Goal: Task Accomplishment & Management: Manage account settings

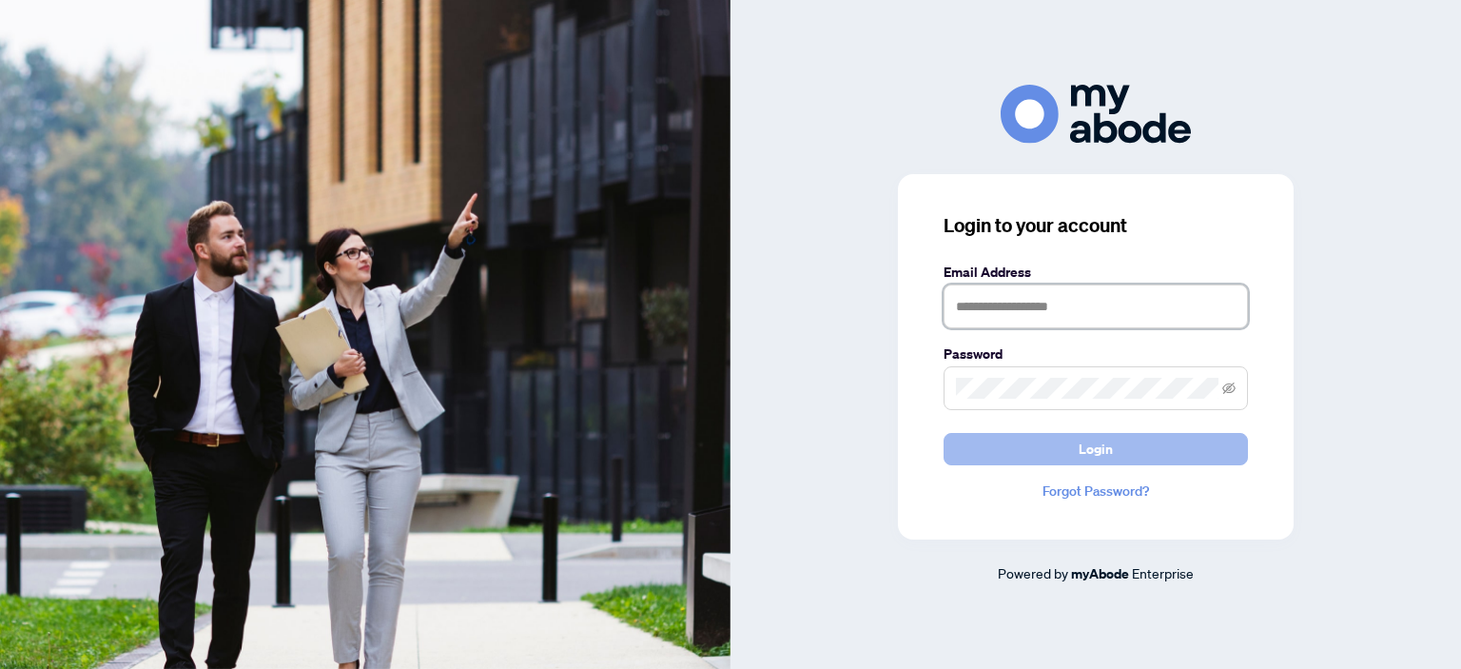
type input "**********"
click at [1037, 454] on button "Login" at bounding box center [1095, 449] width 304 height 32
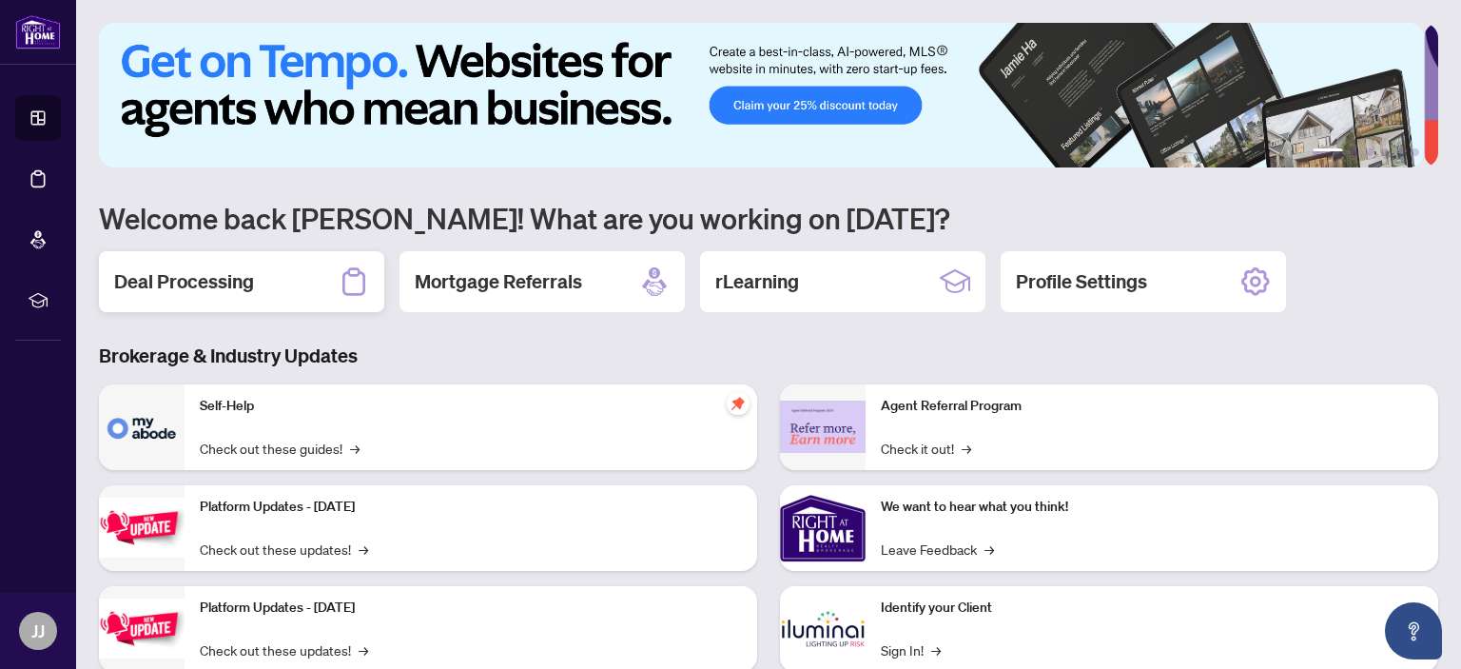
click at [180, 278] on h2 "Deal Processing" at bounding box center [184, 281] width 140 height 27
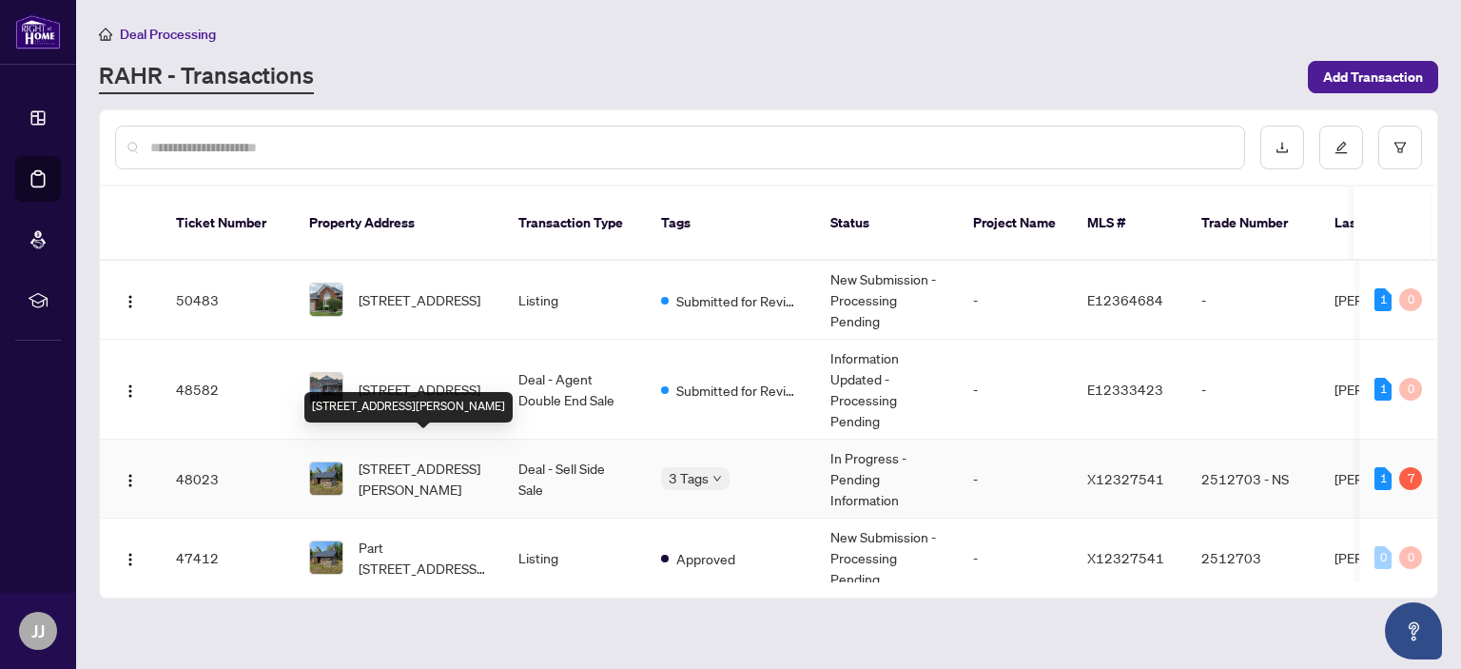
click at [391, 457] on span "0 Shuttleworth Rd, Kawartha Lakes, Ontario K0M 1C0, Canada" at bounding box center [423, 478] width 129 height 42
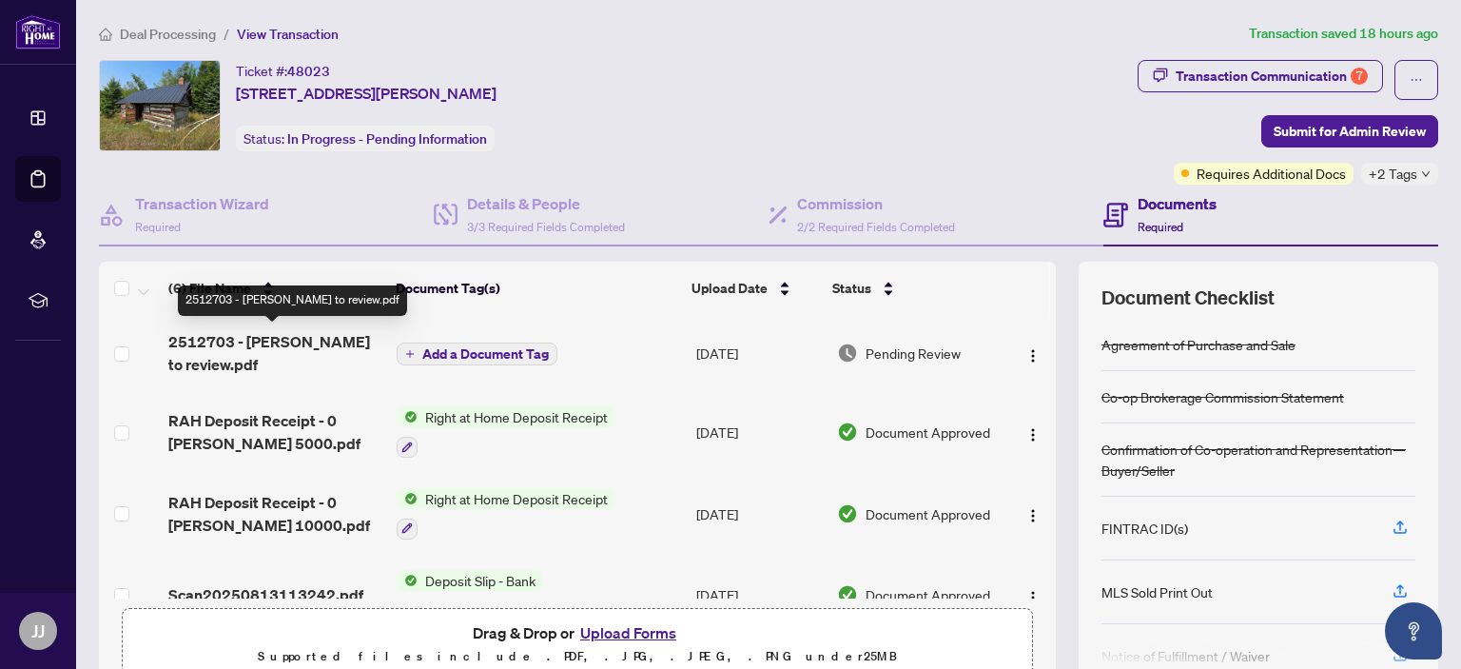
click at [283, 339] on span "2512703 - TS James to review.pdf" at bounding box center [274, 353] width 213 height 46
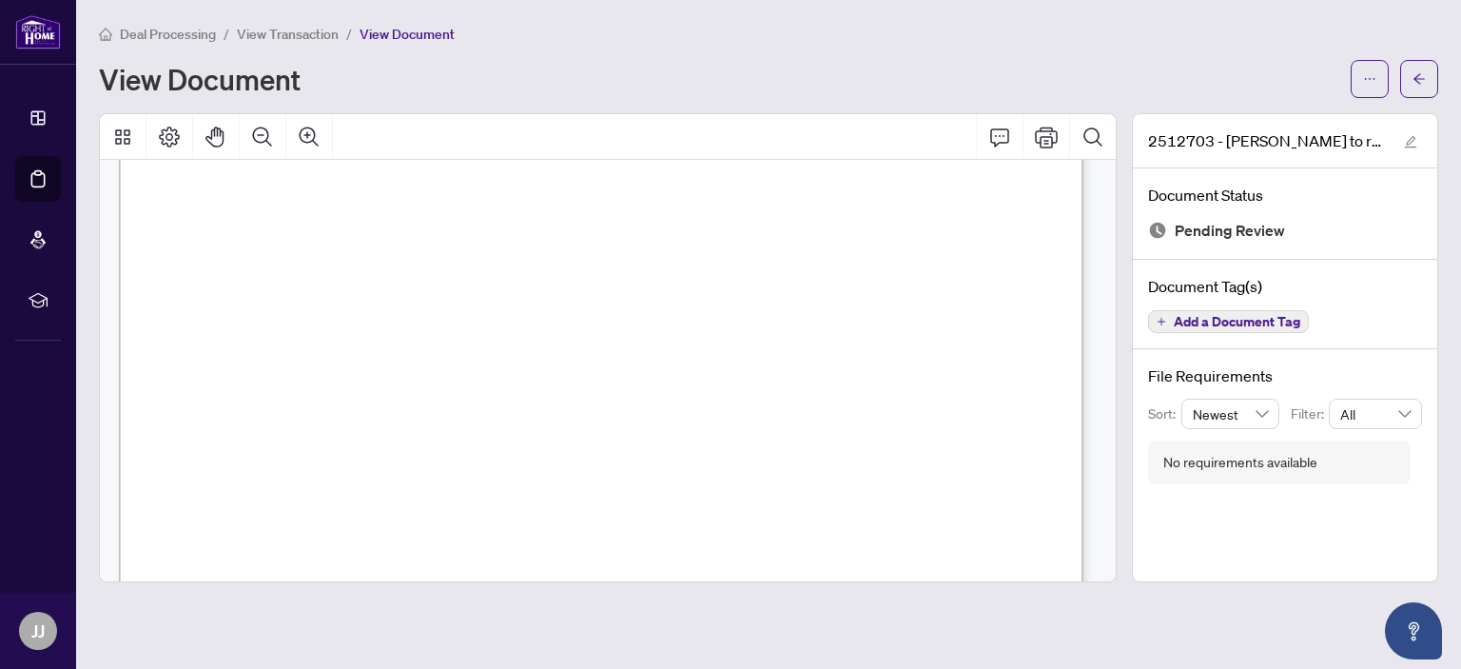
scroll to position [285, 0]
click at [1042, 131] on icon "Print" at bounding box center [1046, 137] width 23 height 23
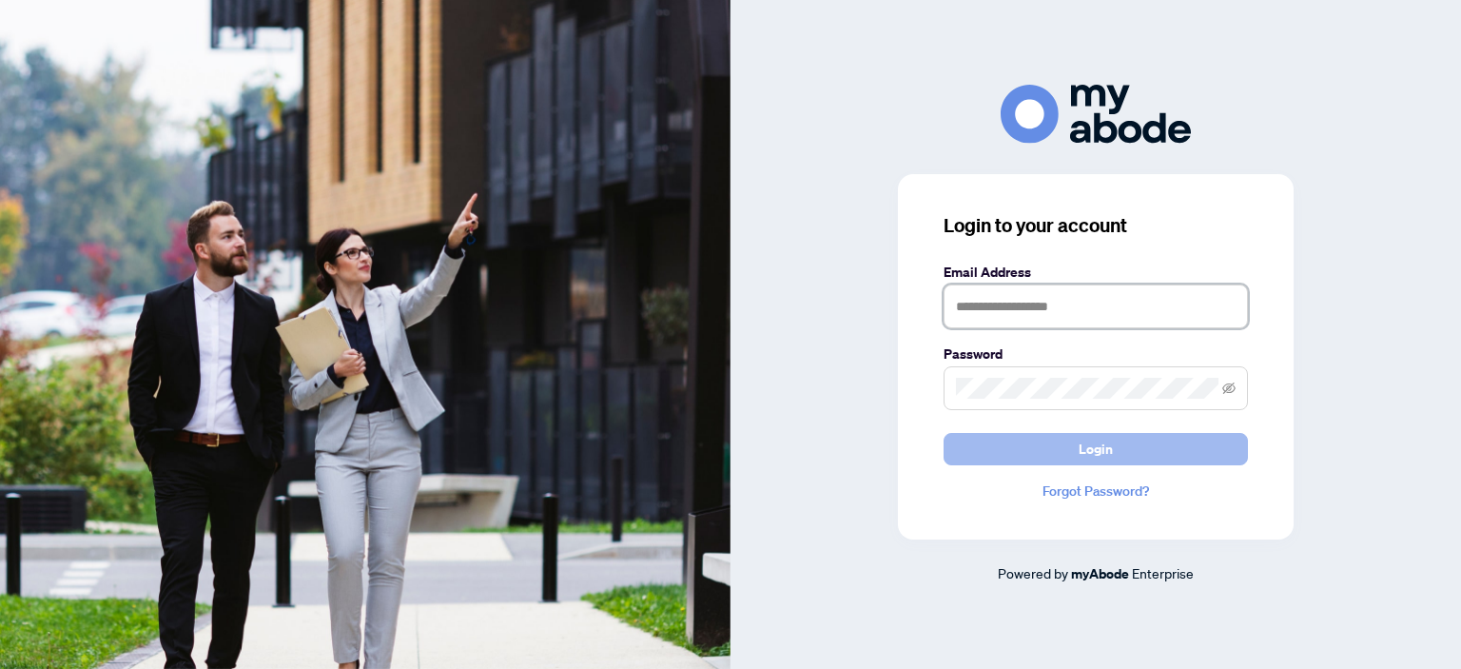
type input "**********"
click at [1054, 451] on button "Login" at bounding box center [1095, 449] width 304 height 32
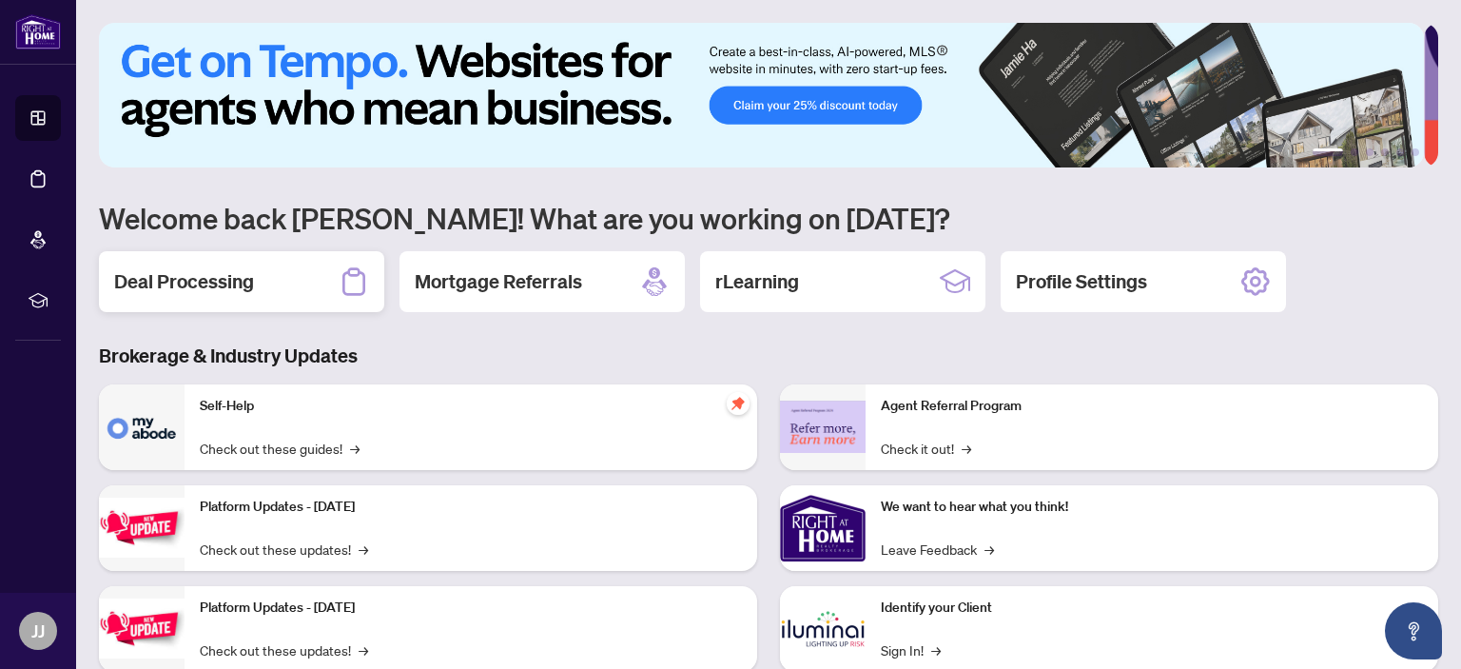
click at [186, 281] on h2 "Deal Processing" at bounding box center [184, 281] width 140 height 27
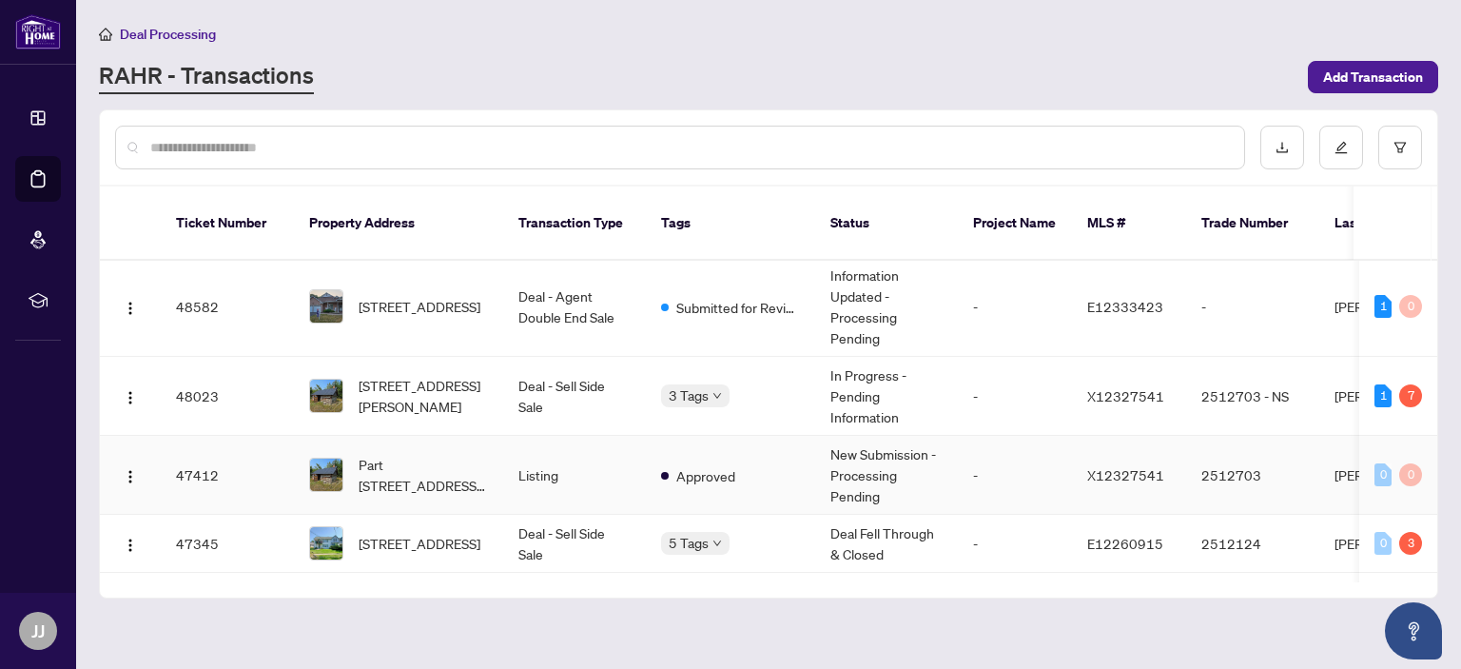
scroll to position [95, 0]
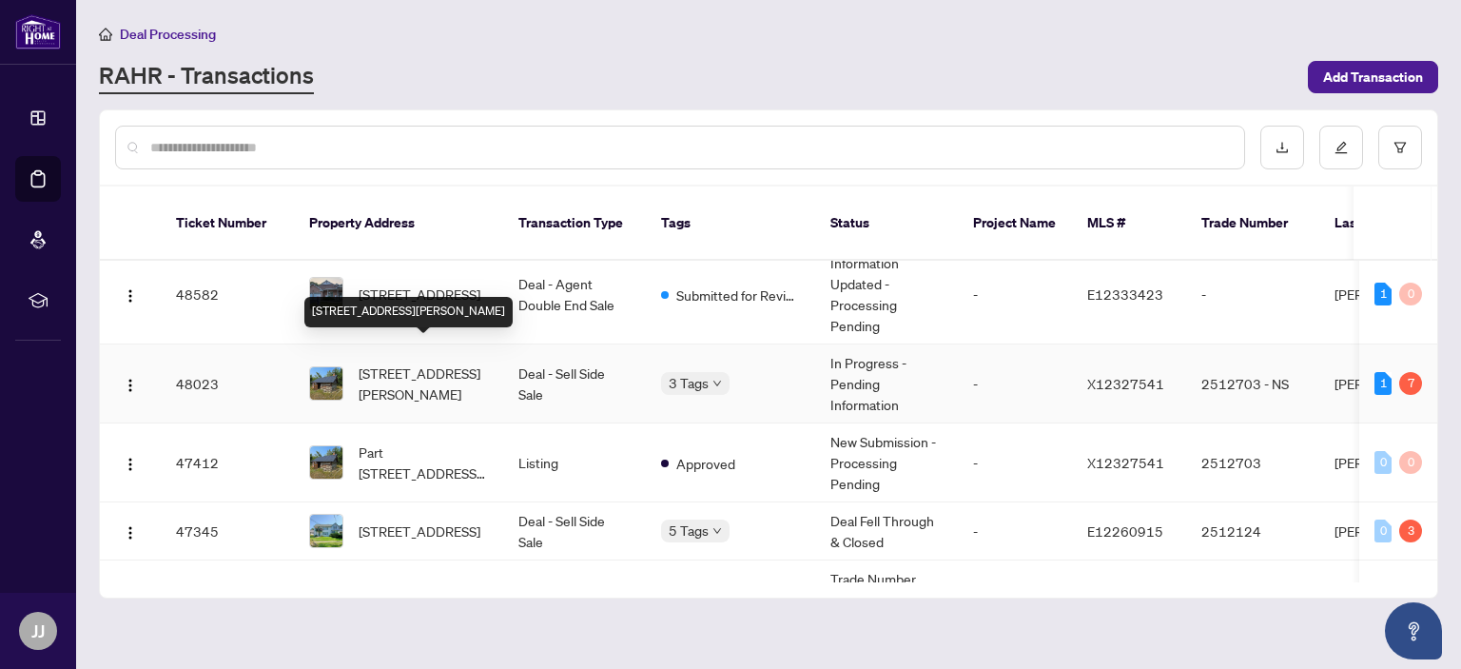
click at [400, 362] on span "0 Shuttleworth Rd, Kawartha Lakes, Ontario K0M 1C0, Canada" at bounding box center [423, 383] width 129 height 42
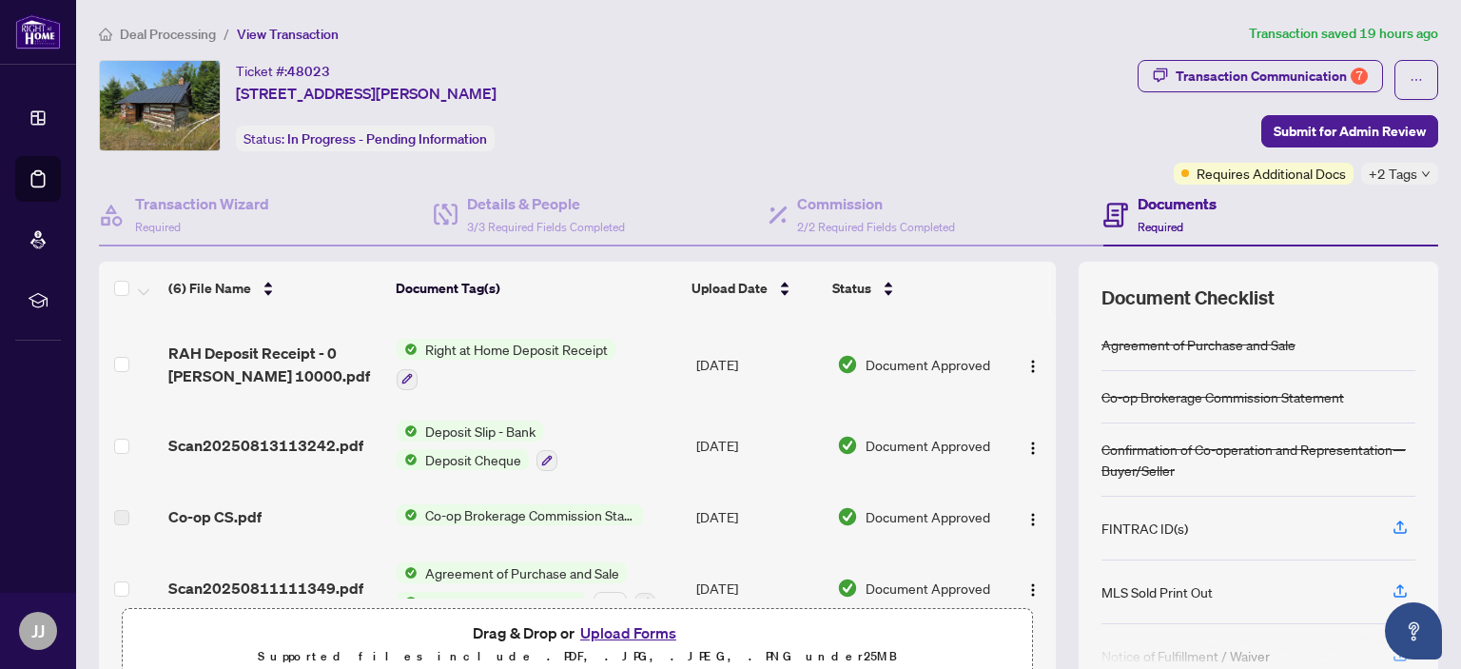
scroll to position [180, 0]
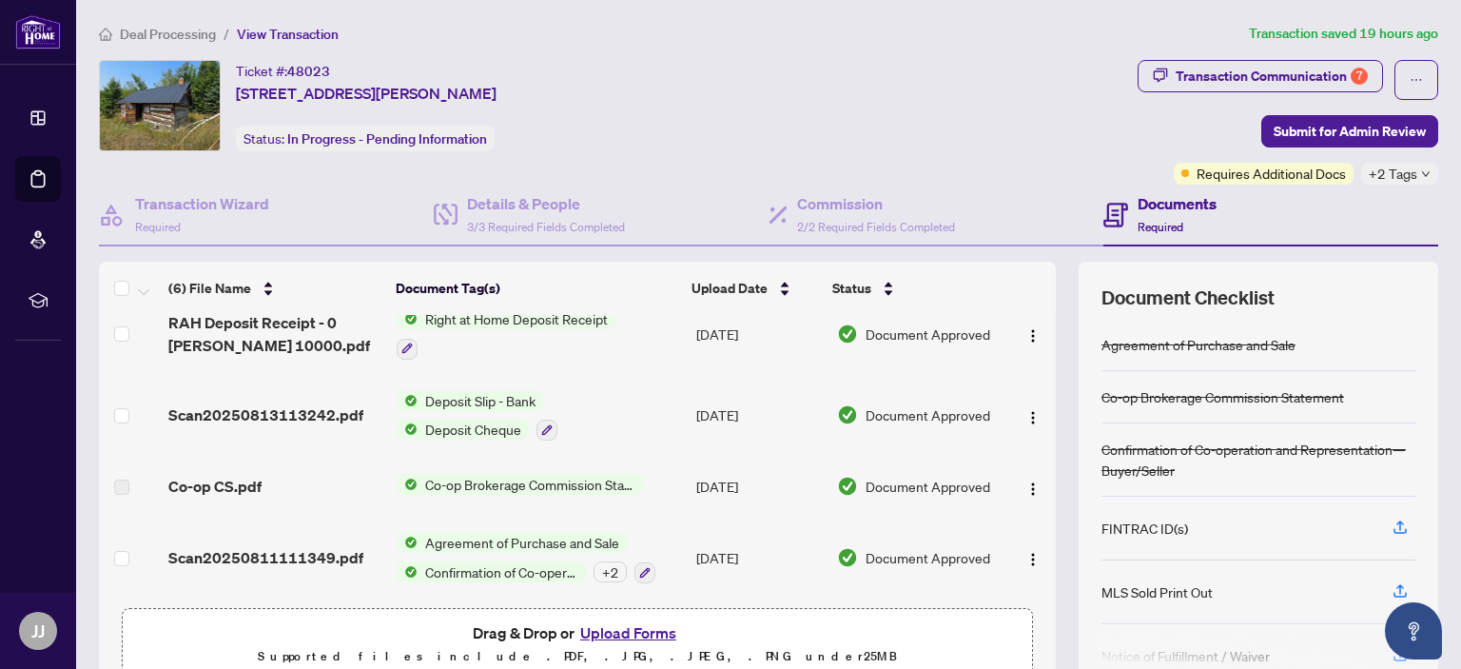
click at [613, 632] on button "Upload Forms" at bounding box center [627, 632] width 107 height 25
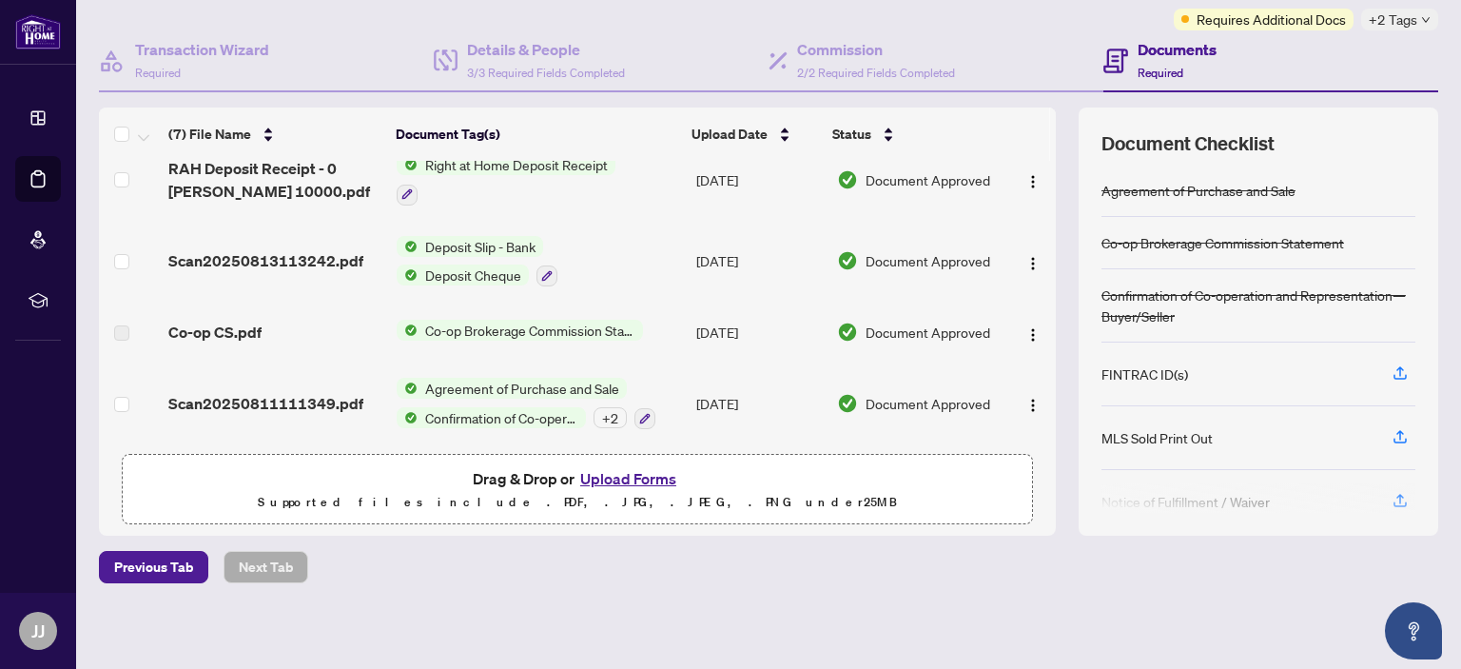
scroll to position [155, 0]
click at [607, 475] on button "Upload Forms" at bounding box center [627, 477] width 107 height 25
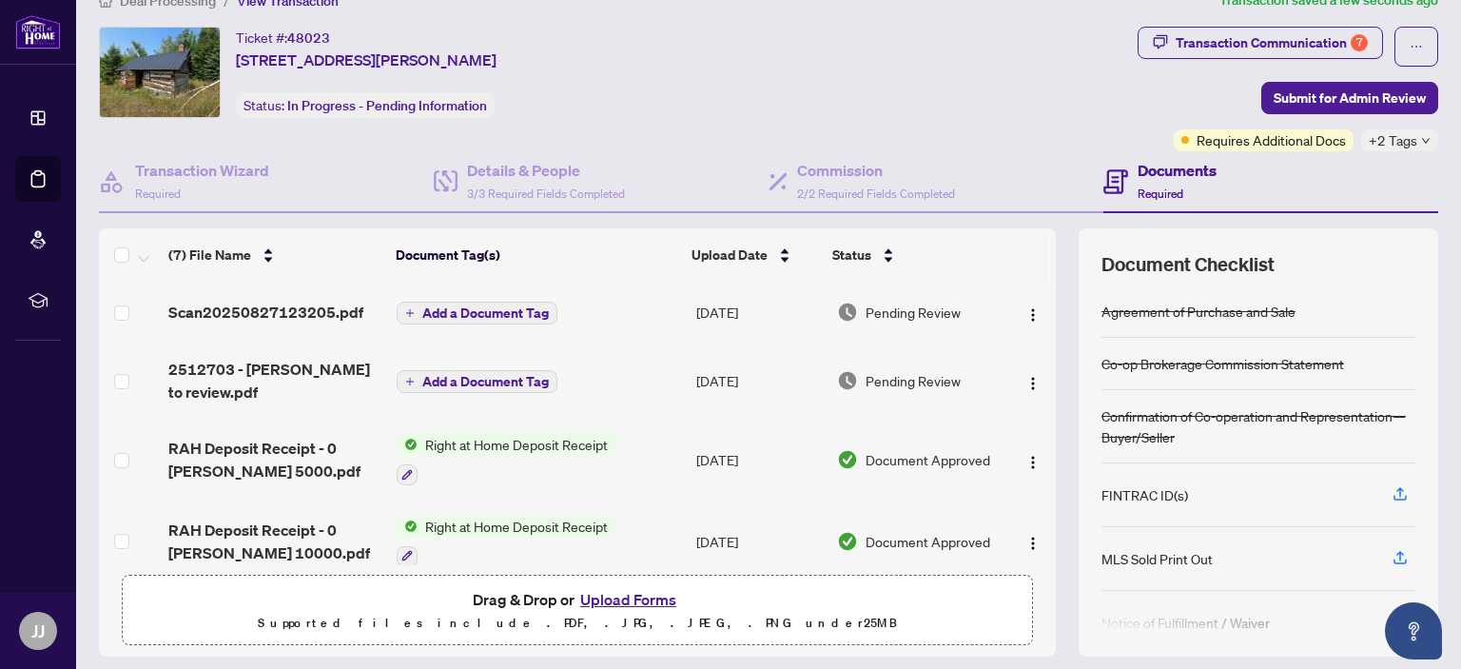
scroll to position [0, 0]
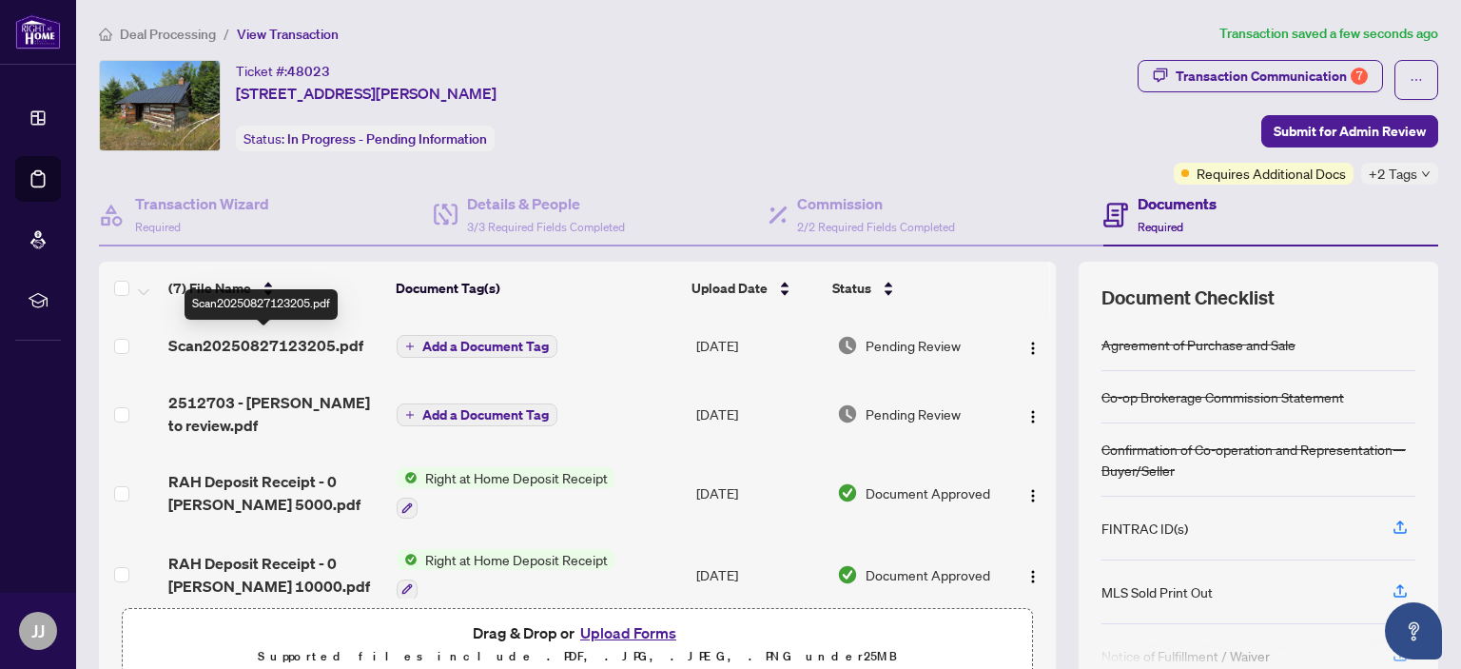
click at [250, 341] on span "Scan20250827123205.pdf" at bounding box center [265, 345] width 195 height 23
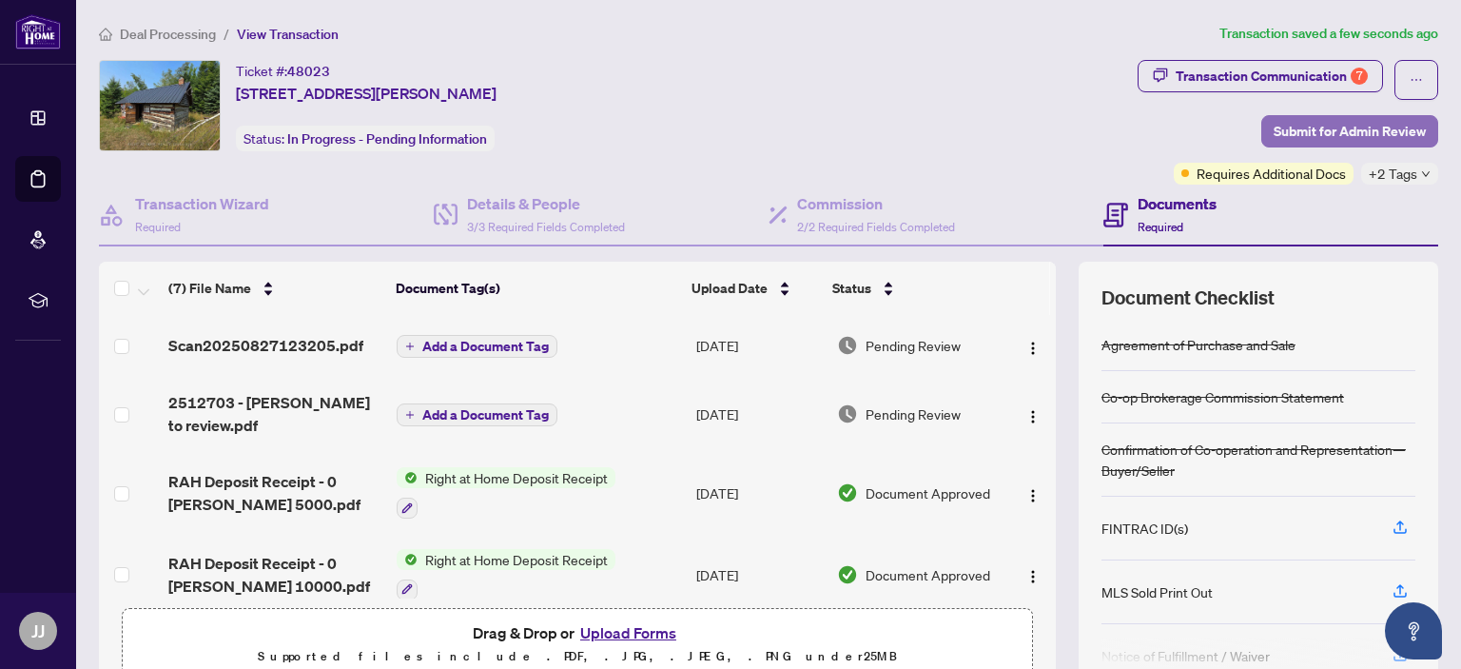
click at [1288, 124] on span "Submit for Admin Review" at bounding box center [1350, 131] width 152 height 30
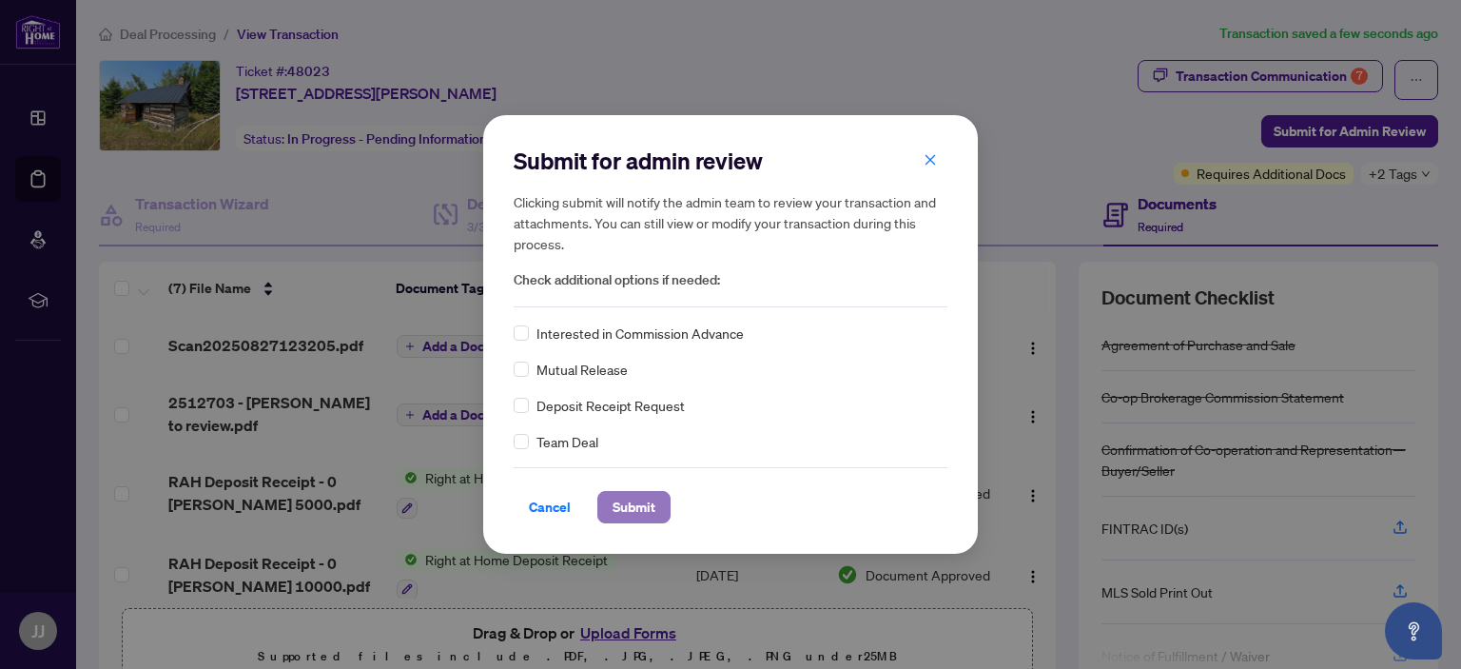
click at [632, 507] on span "Submit" at bounding box center [634, 507] width 43 height 30
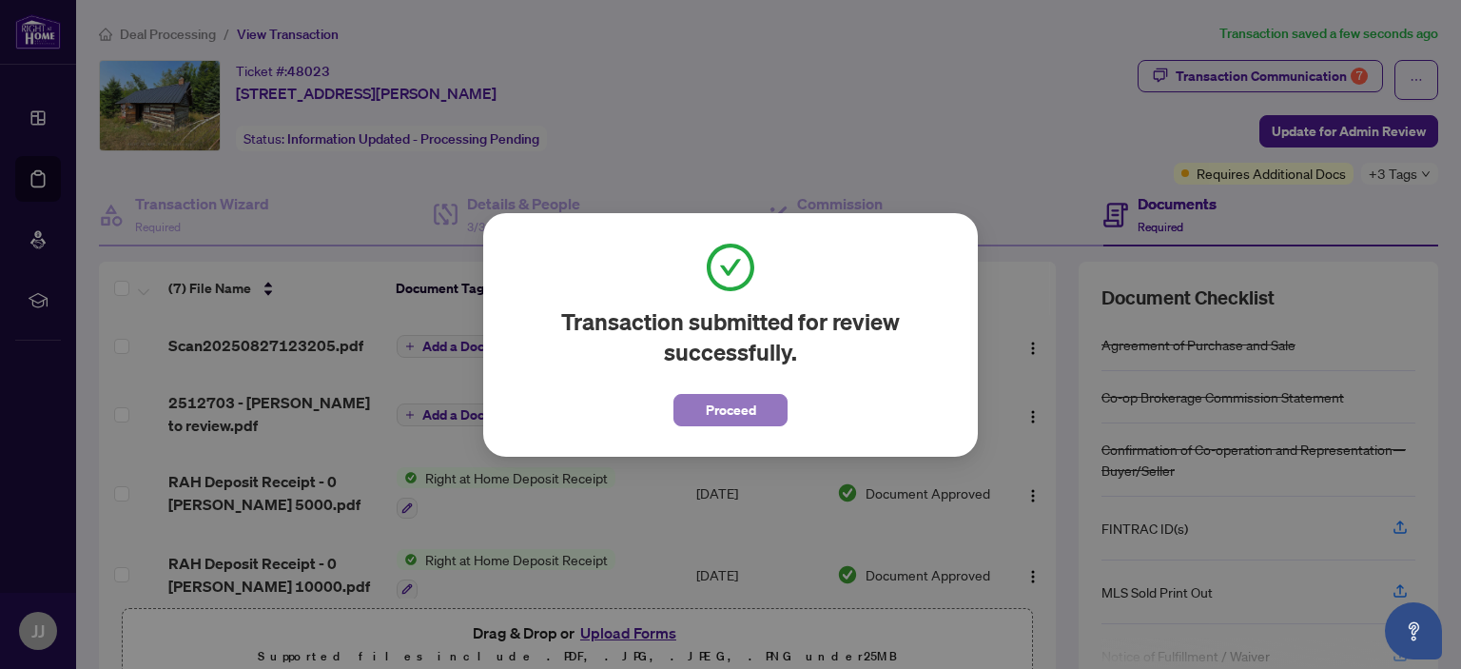
click at [721, 404] on span "Proceed" at bounding box center [731, 410] width 50 height 30
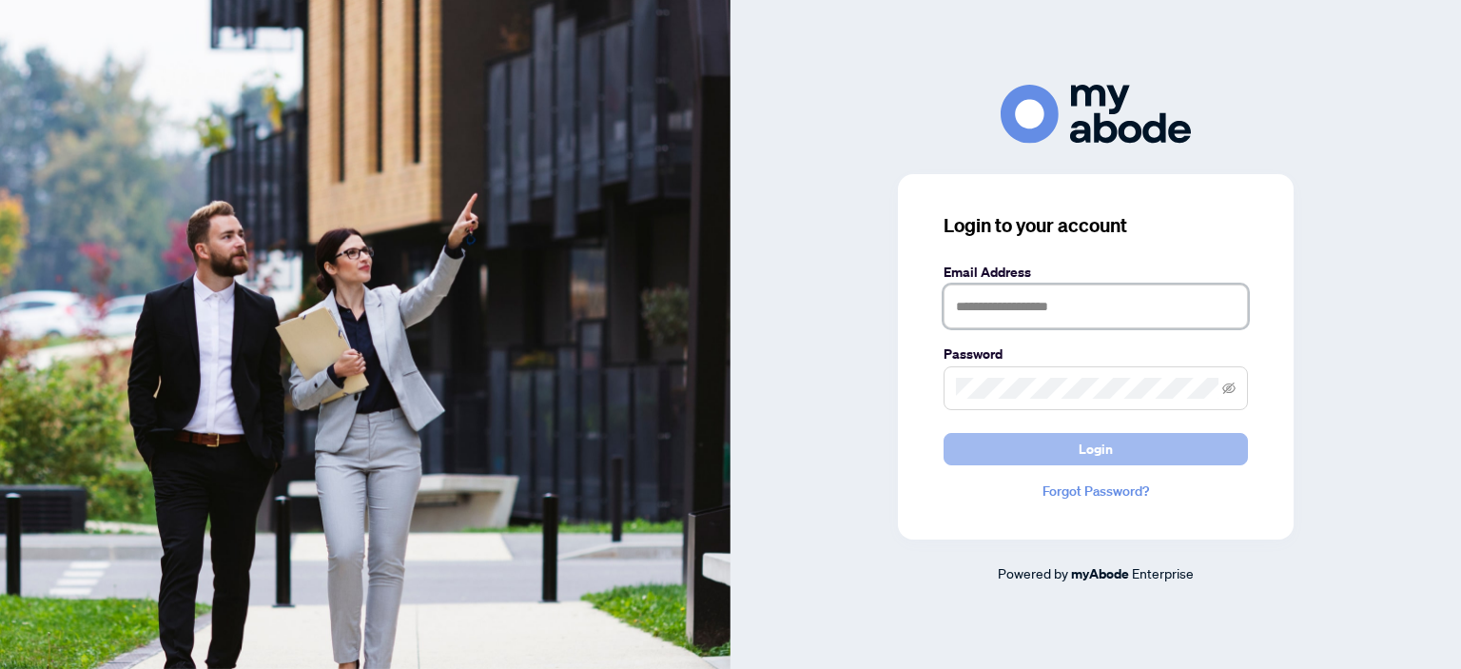
type input "**********"
click at [1003, 440] on button "Login" at bounding box center [1095, 449] width 304 height 32
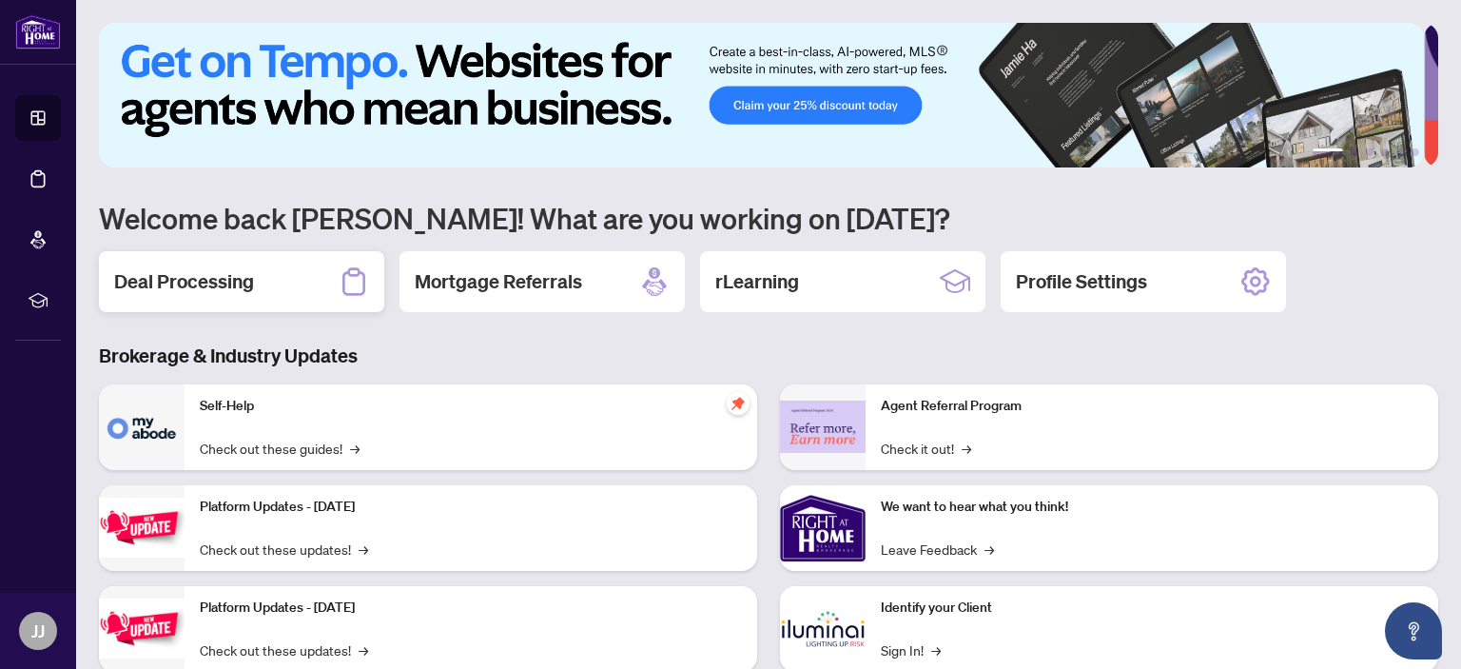
click at [232, 277] on h2 "Deal Processing" at bounding box center [184, 281] width 140 height 27
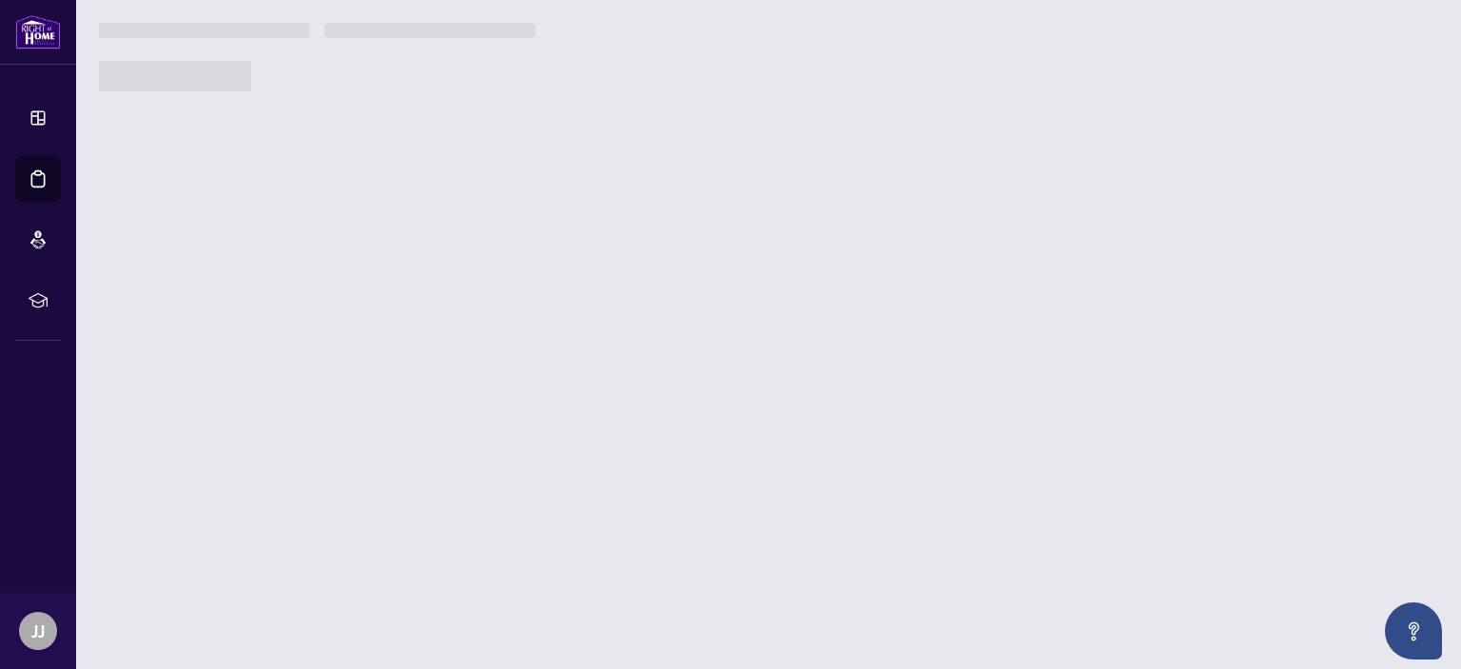
click at [232, 277] on main "1 2 3 4 5 6 Welcome back James! What are you working on today? Deal Processing …" at bounding box center [768, 334] width 1385 height 669
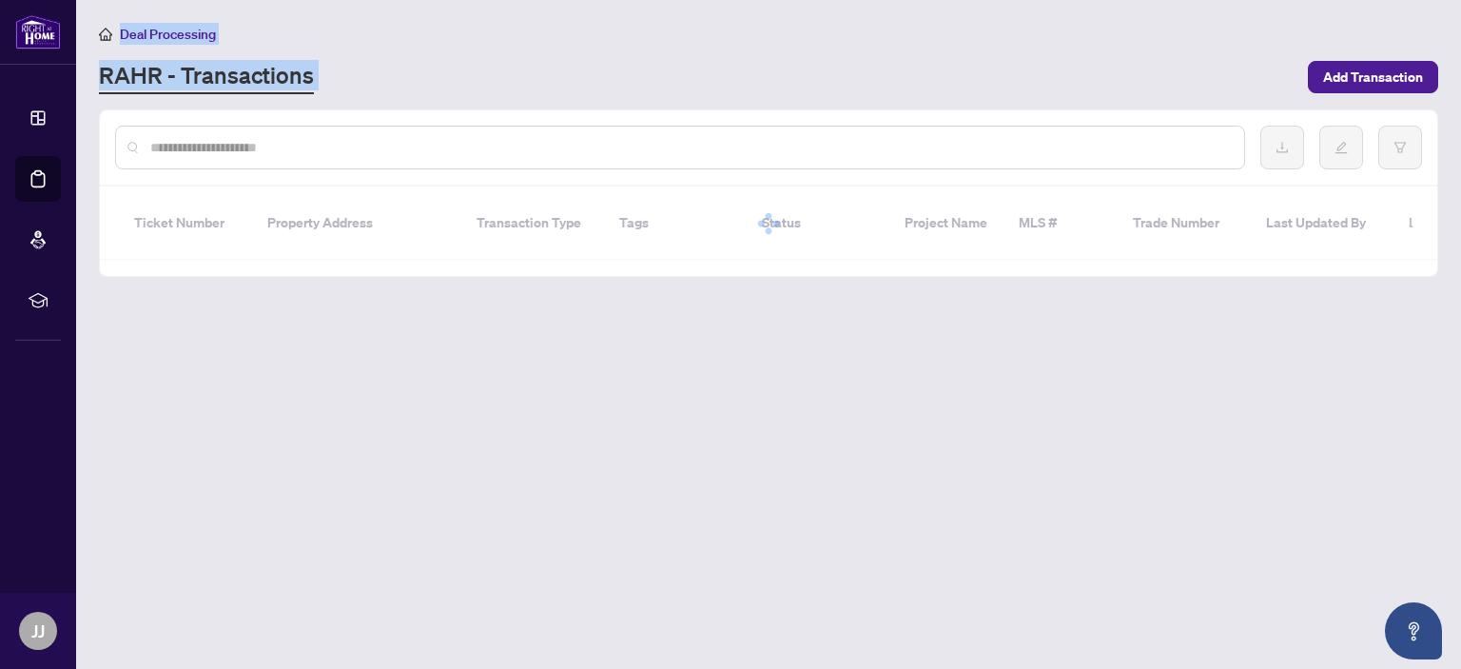
click at [418, 68] on div "RAHR - Transactions" at bounding box center [697, 77] width 1197 height 34
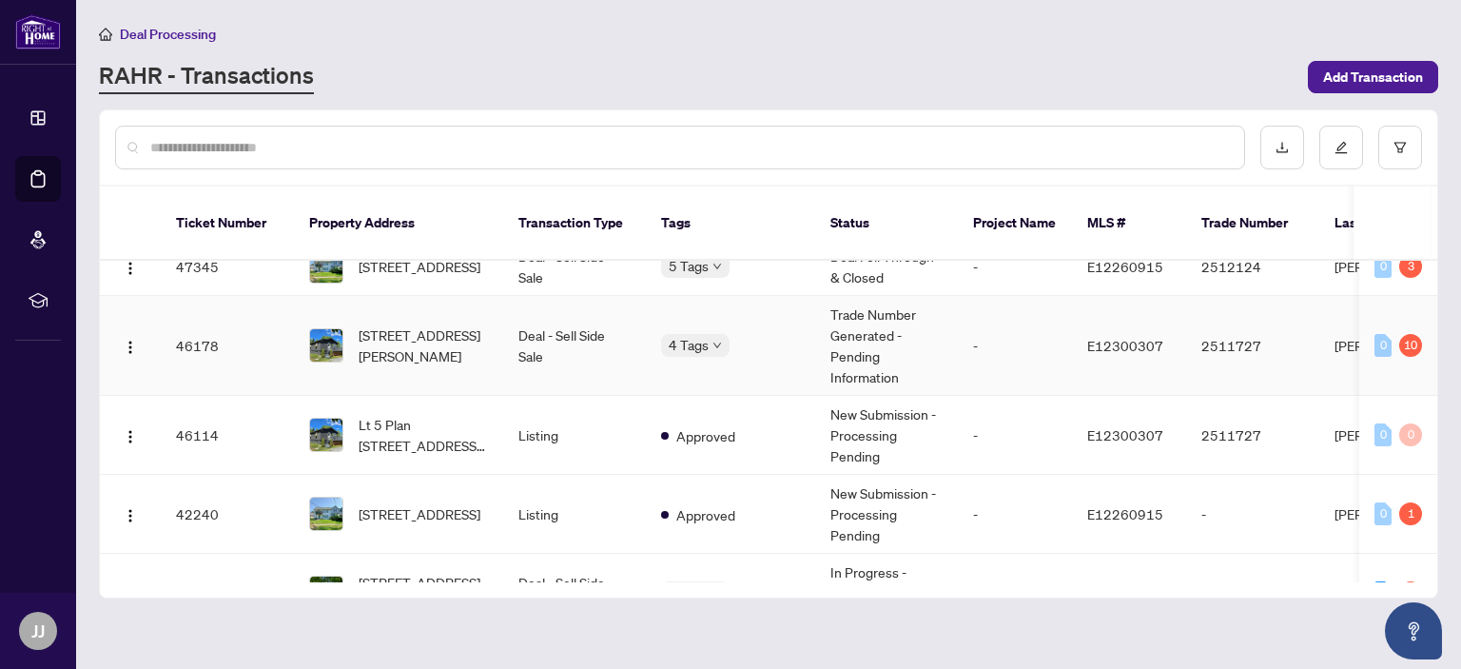
scroll to position [476, 0]
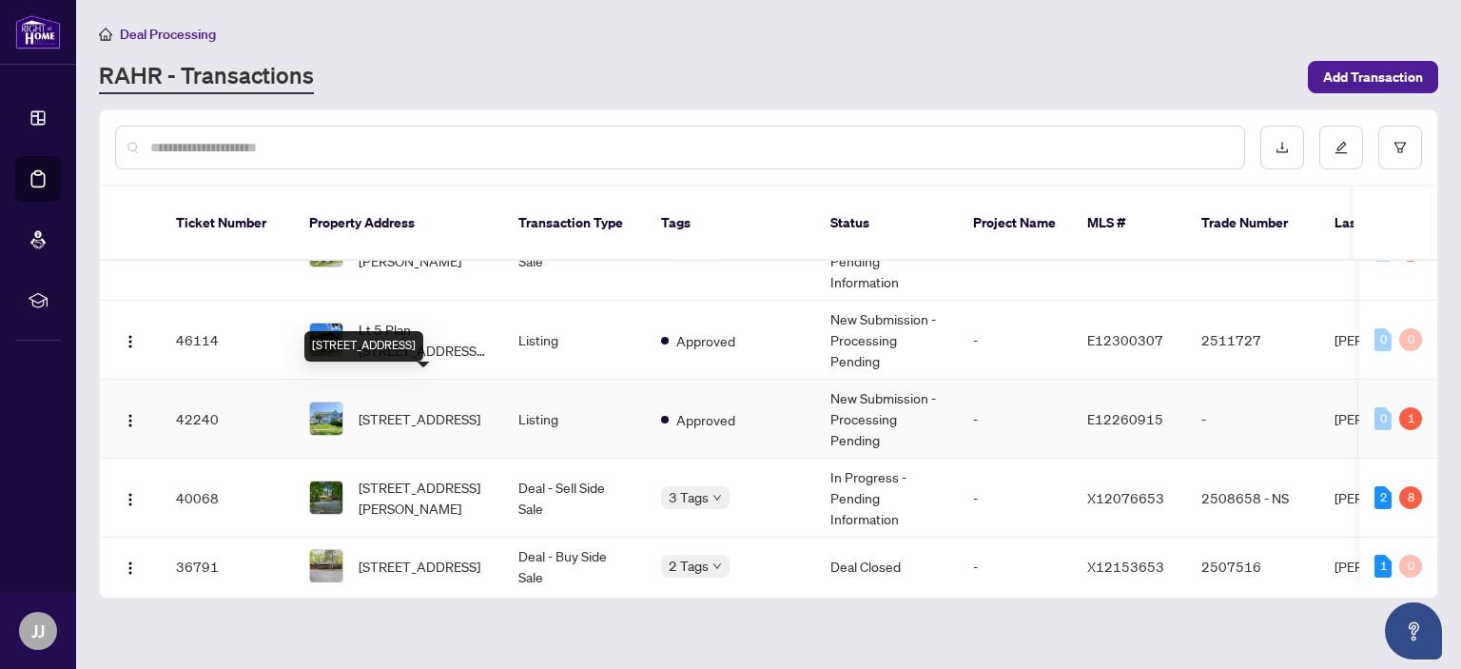
click at [386, 408] on span "171 Union Ave-171 Union Ave, Scugog, Ontario L9L 1E7, Canada" at bounding box center [420, 418] width 122 height 21
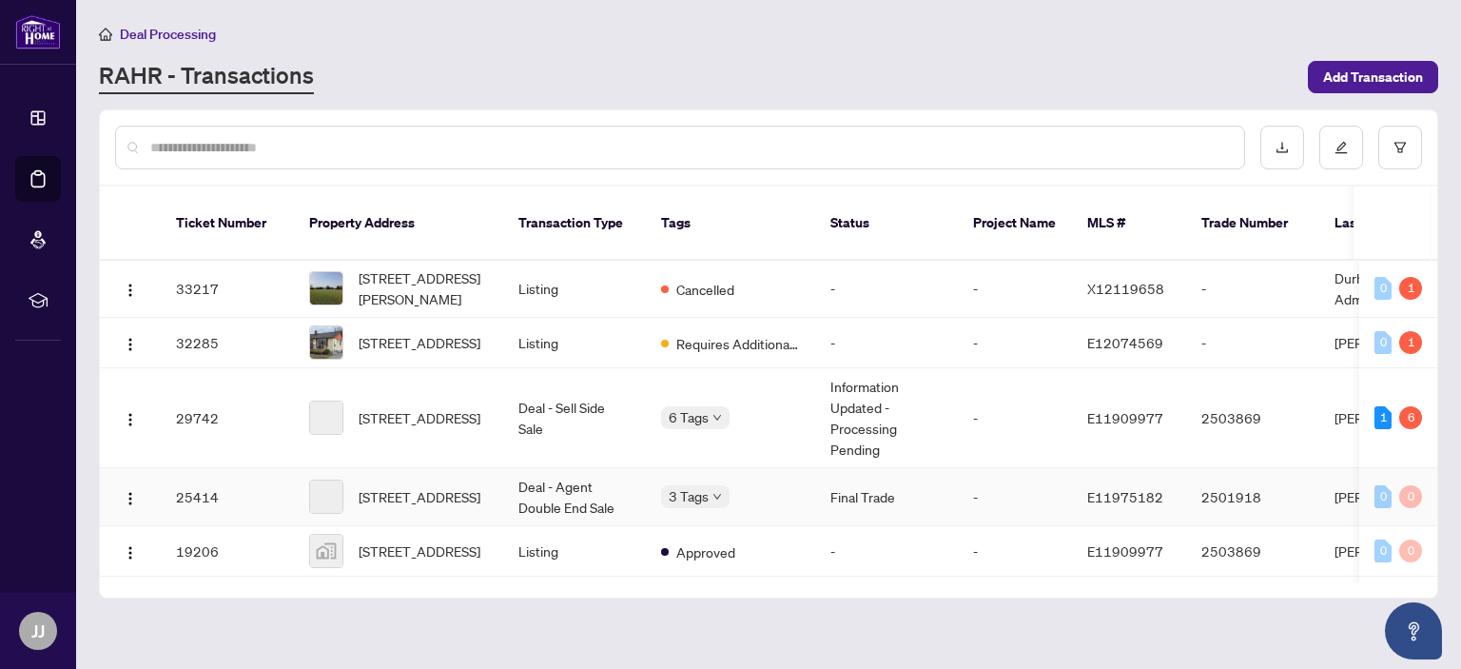
scroll to position [951, 0]
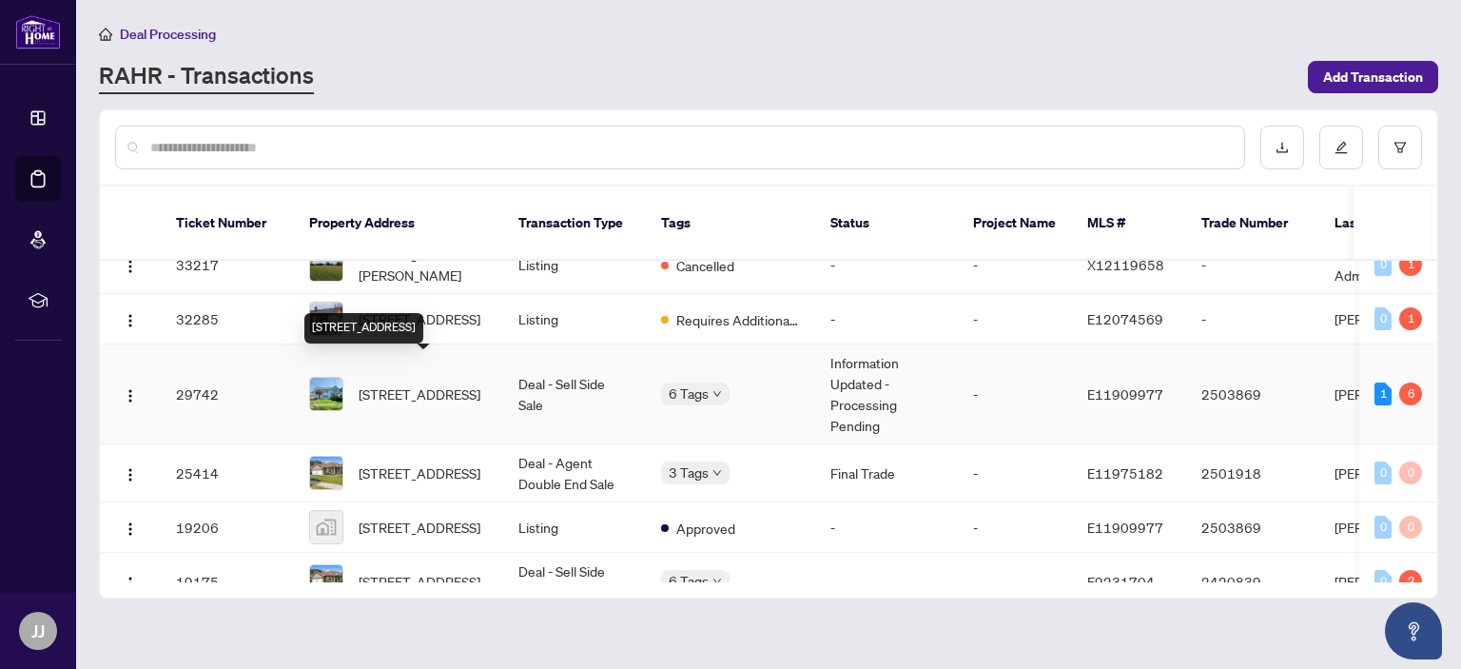
click at [383, 383] on span "[STREET_ADDRESS]" at bounding box center [420, 393] width 122 height 21
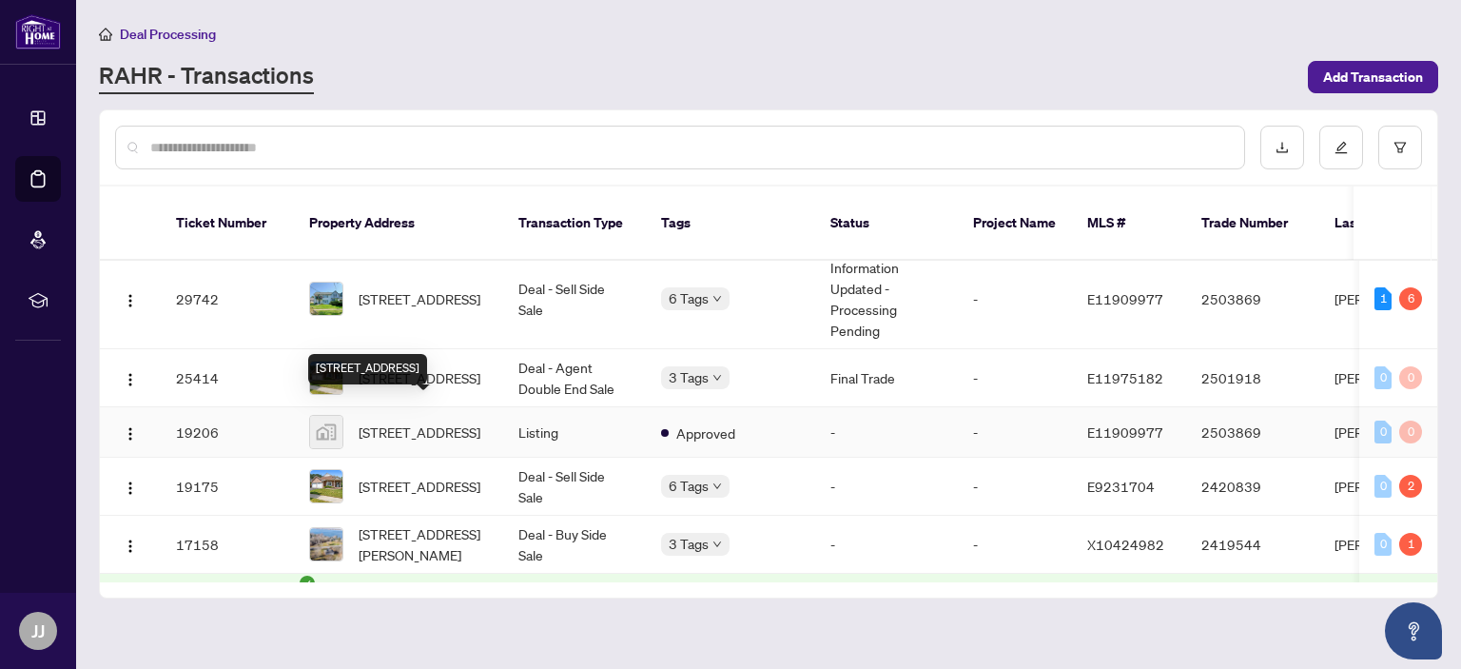
click at [418, 421] on span "171 Union Avenue, Port Perry, ON, Canada" at bounding box center [420, 431] width 122 height 21
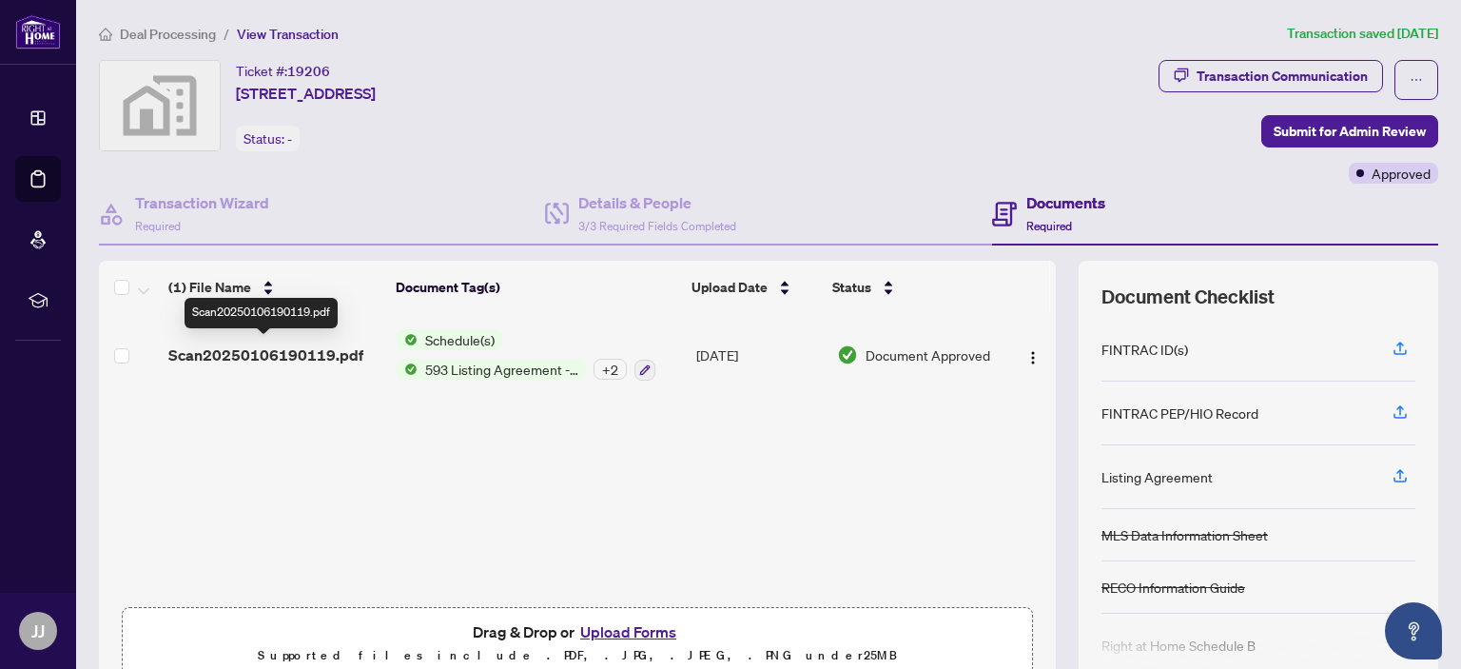
click at [282, 349] on span "Scan20250106190119.pdf" at bounding box center [265, 354] width 195 height 23
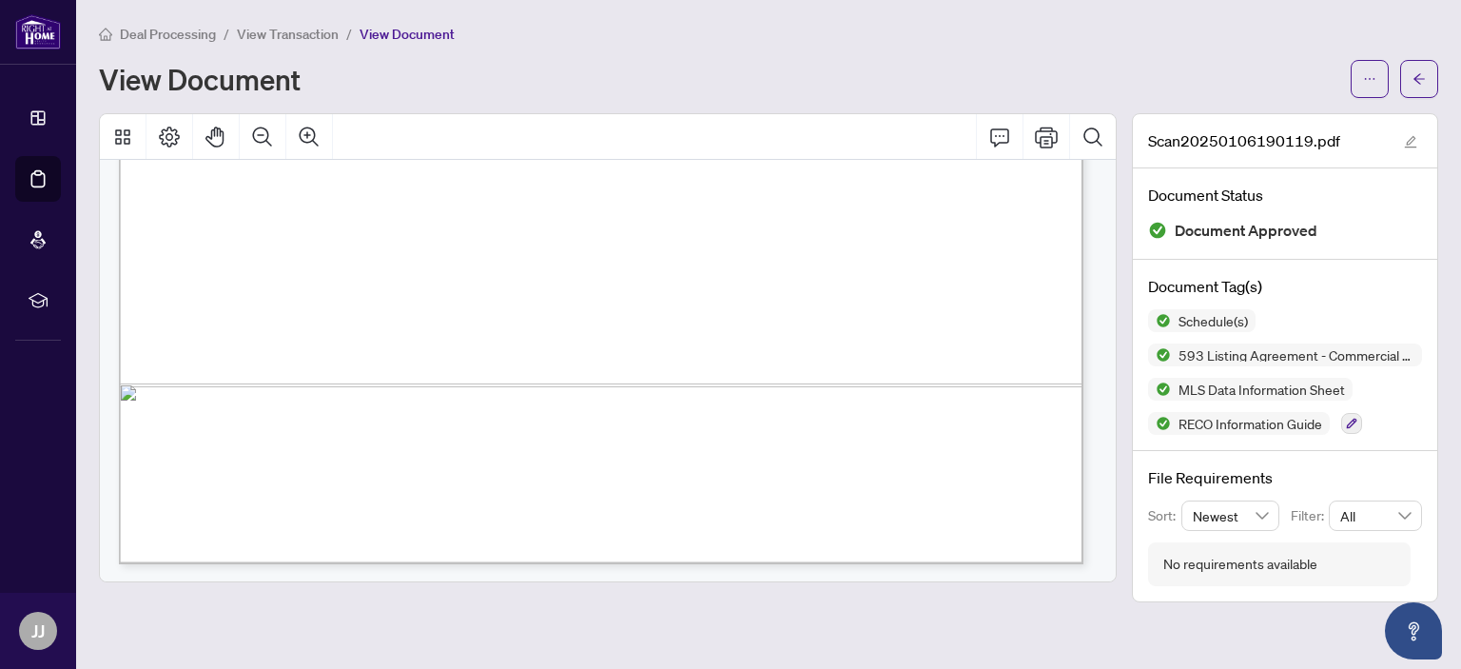
scroll to position [12787, 0]
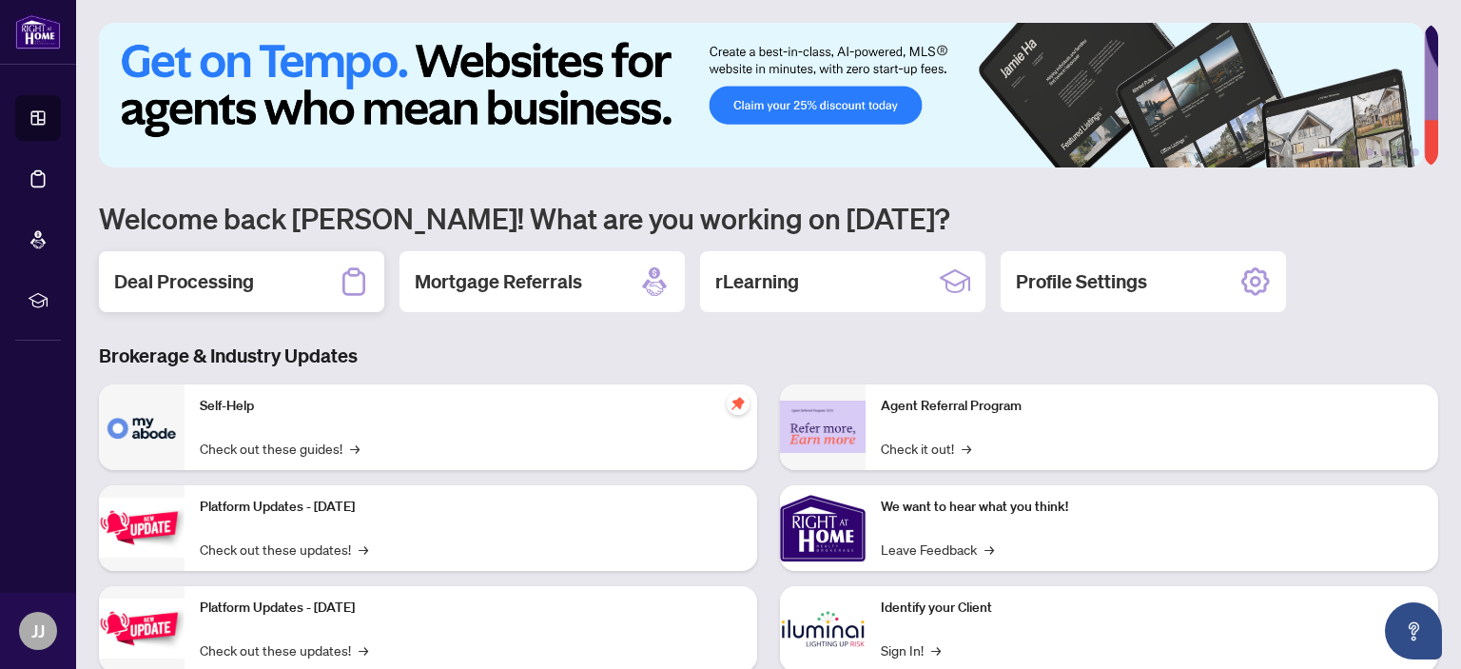
click at [213, 281] on h2 "Deal Processing" at bounding box center [184, 281] width 140 height 27
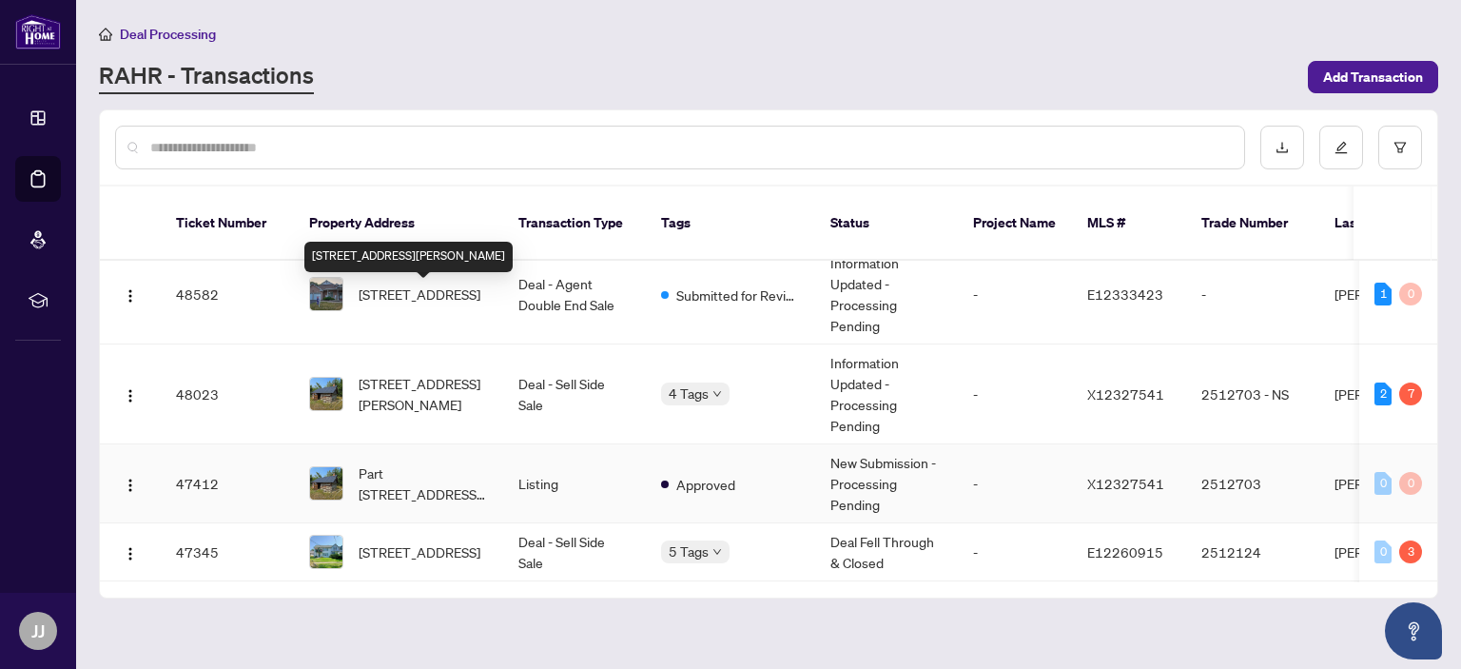
scroll to position [190, 0]
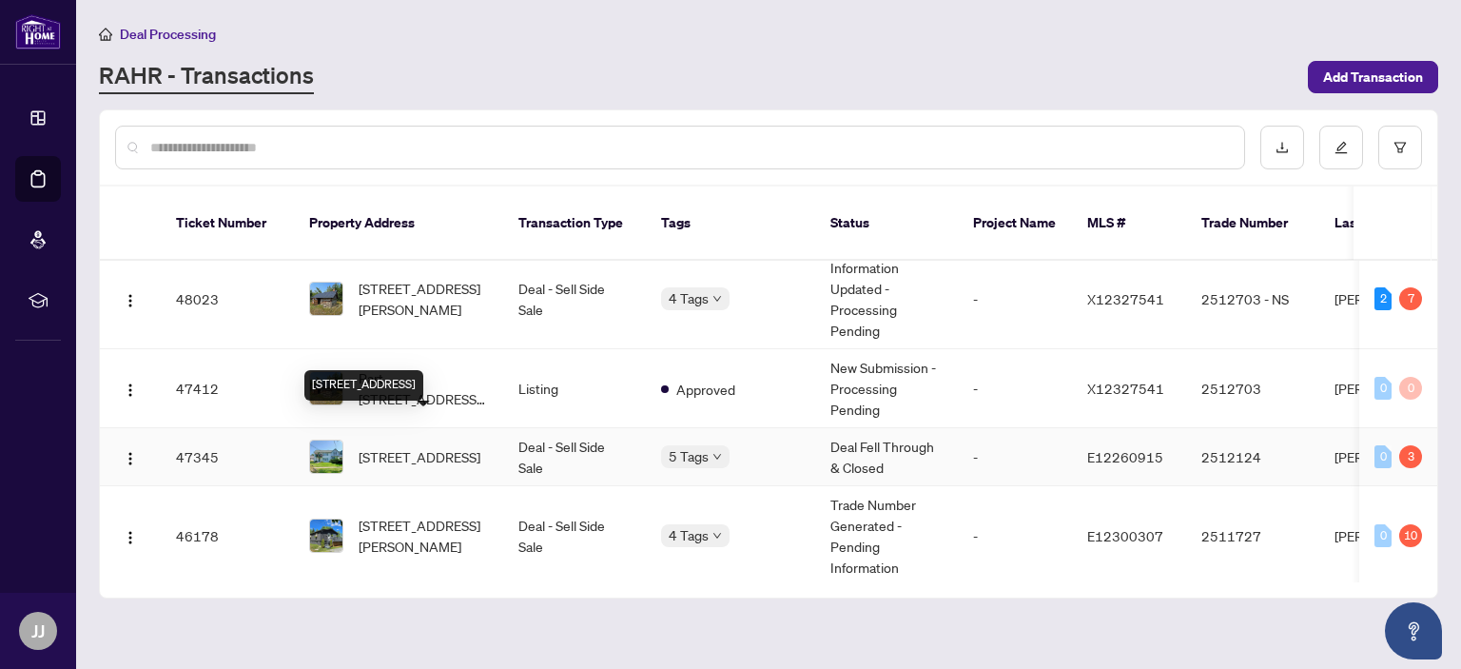
click at [412, 446] on span "[STREET_ADDRESS]" at bounding box center [420, 456] width 122 height 21
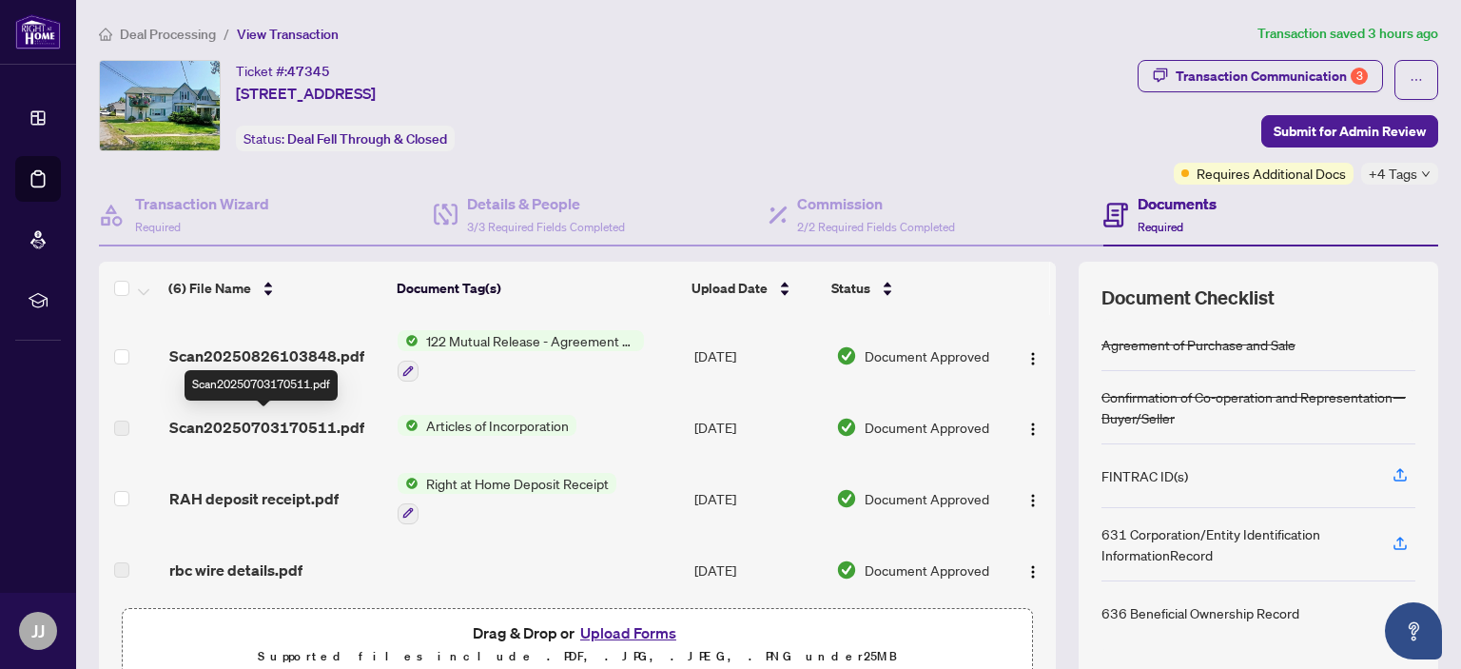
click at [286, 424] on span "Scan20250703170511.pdf" at bounding box center [266, 427] width 195 height 23
click at [177, 425] on span "Scan20250703170511.pdf" at bounding box center [266, 427] width 195 height 23
click at [122, 423] on label at bounding box center [121, 428] width 15 height 21
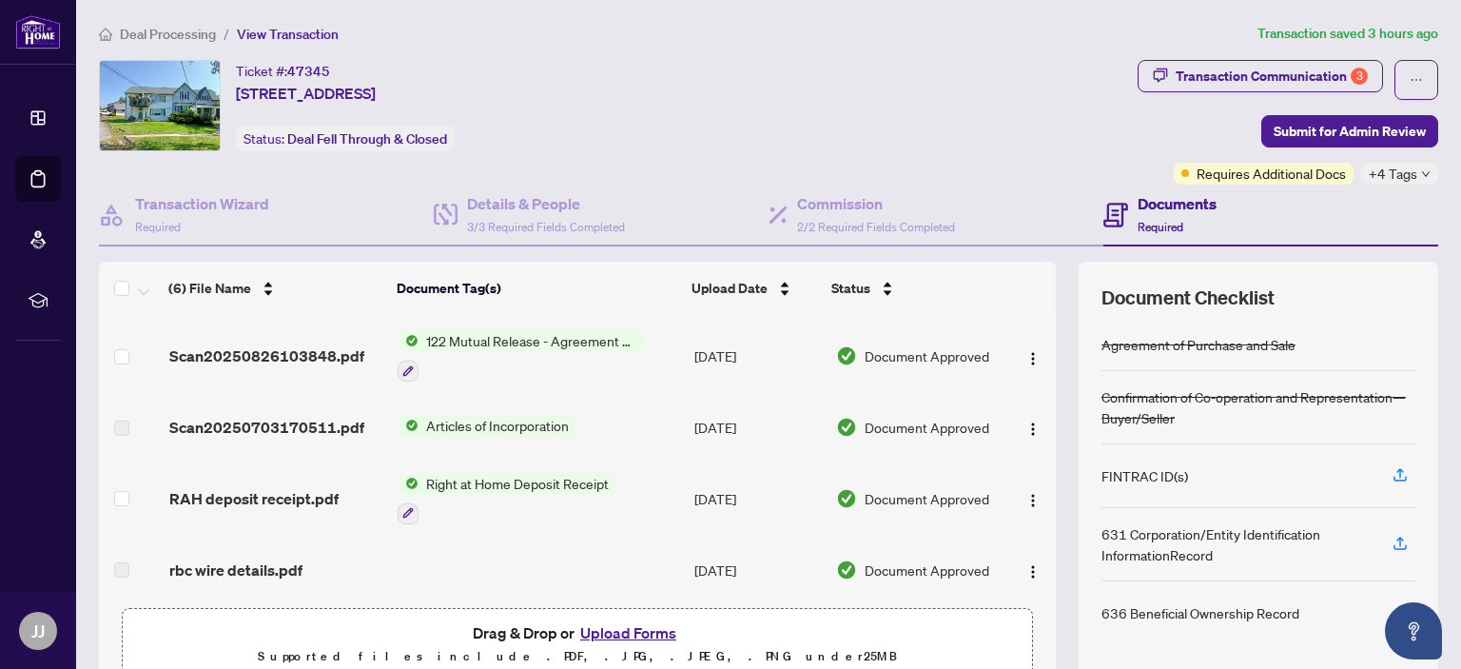
click at [122, 423] on label at bounding box center [121, 428] width 15 height 21
click at [443, 417] on span "Articles of Incorporation" at bounding box center [497, 425] width 158 height 21
click at [433, 480] on span "Articles of Incorporation" at bounding box center [478, 485] width 158 height 21
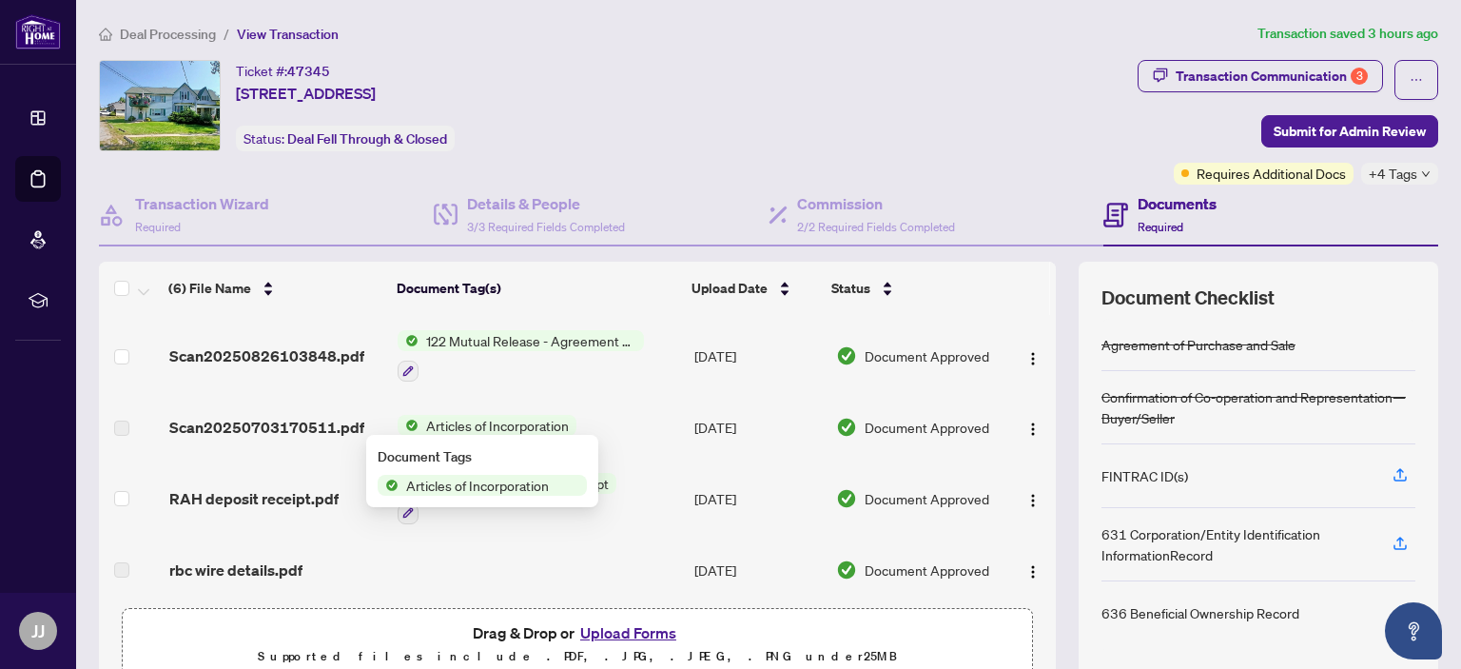
click at [433, 480] on span "Articles of Incorporation" at bounding box center [478, 485] width 158 height 21
click at [499, 452] on div "Document Tags" at bounding box center [482, 456] width 209 height 21
click at [539, 368] on div at bounding box center [521, 370] width 246 height 23
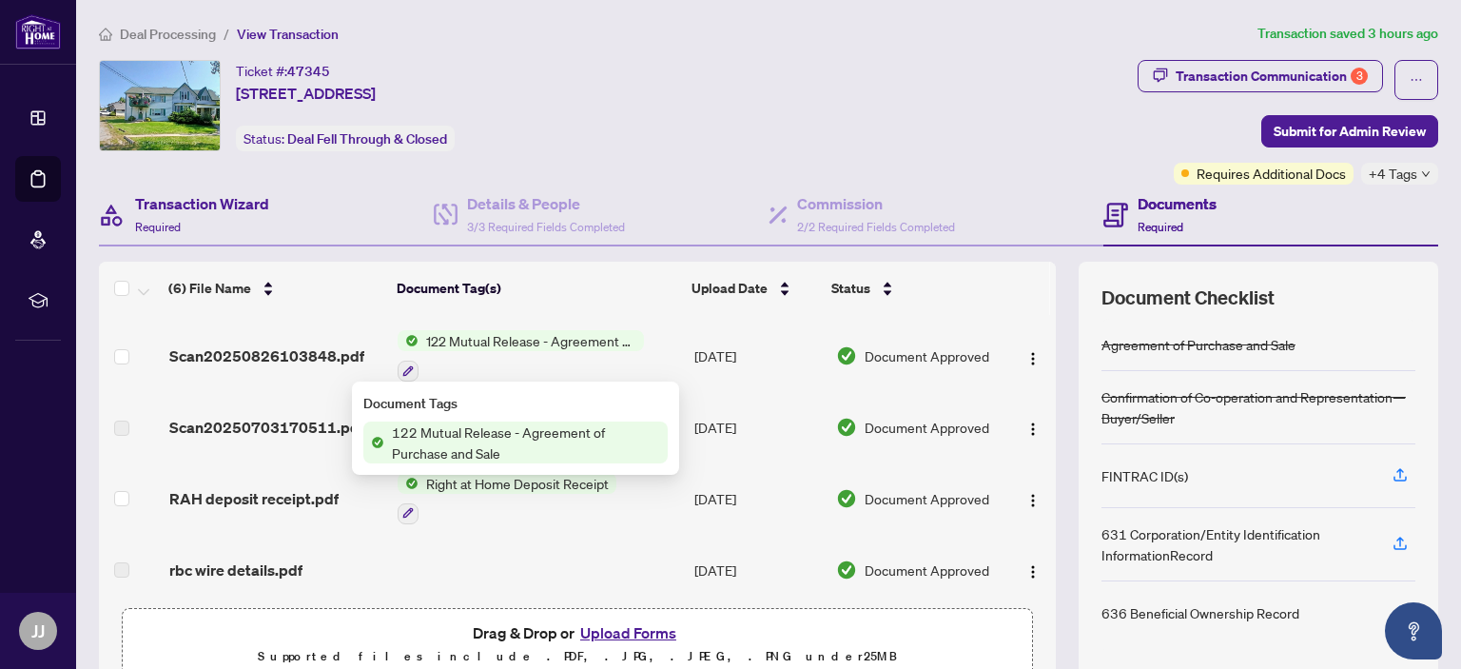
click at [381, 204] on div "Transaction Wizard Required" at bounding box center [266, 216] width 335 height 62
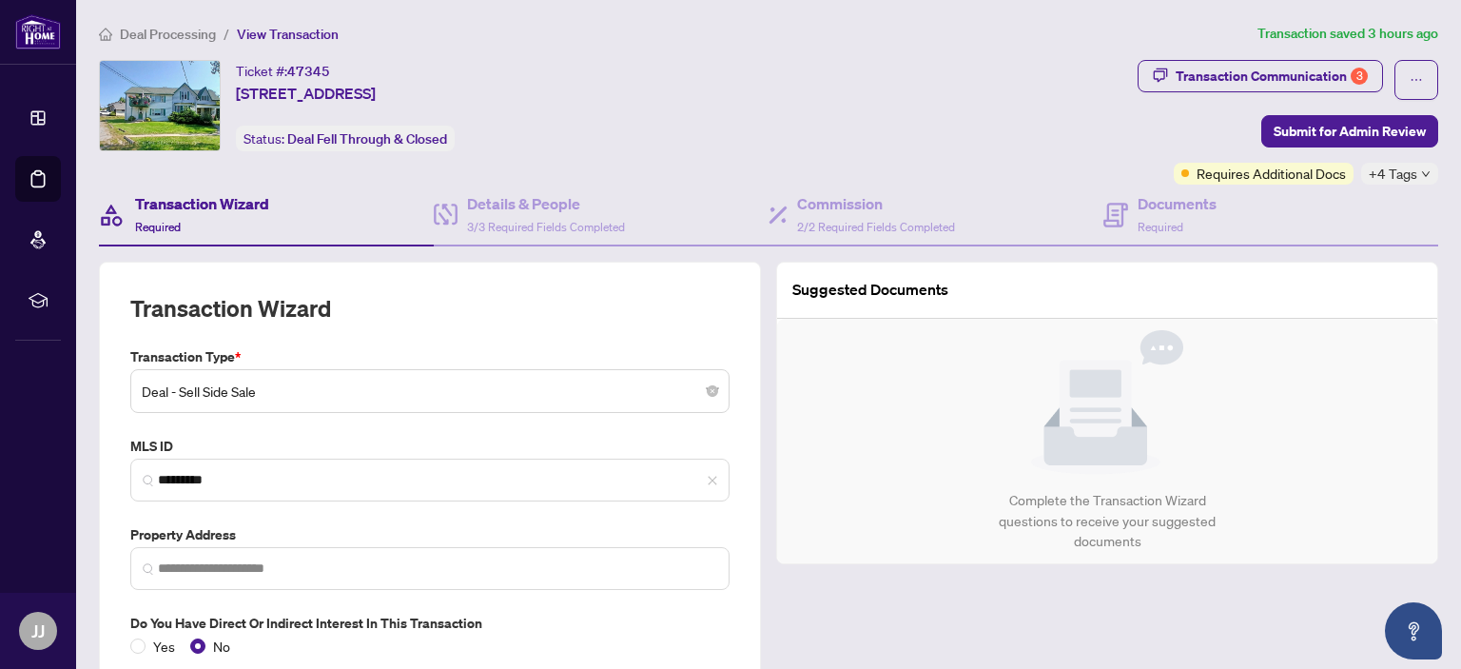
type input "**********"
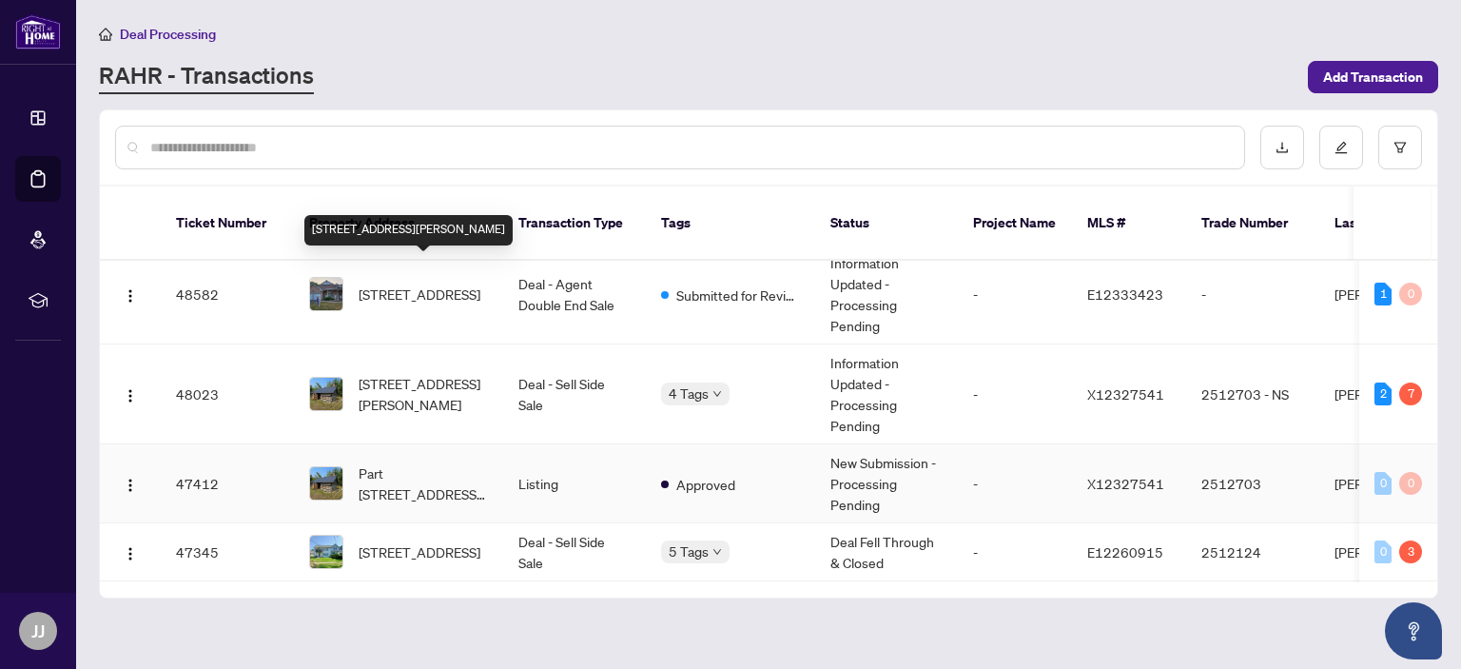
scroll to position [190, 0]
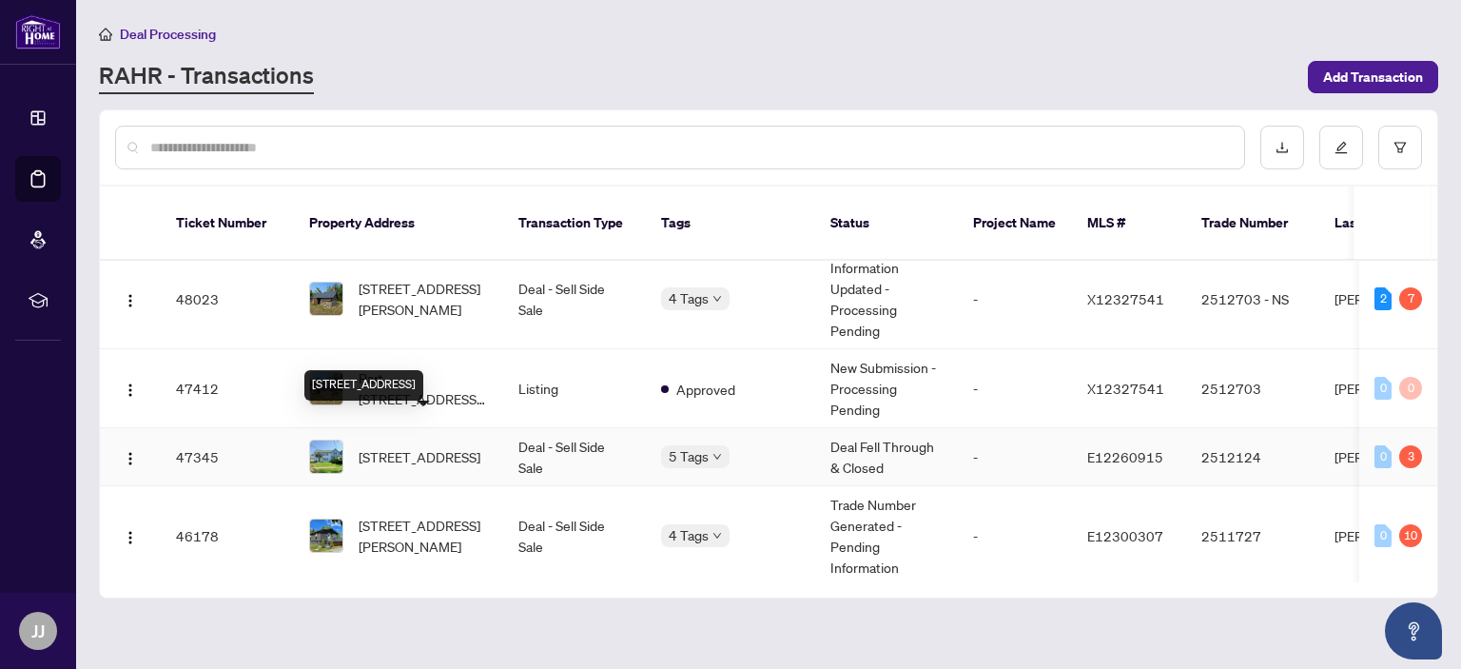
click at [426, 446] on span "[STREET_ADDRESS]" at bounding box center [420, 456] width 122 height 21
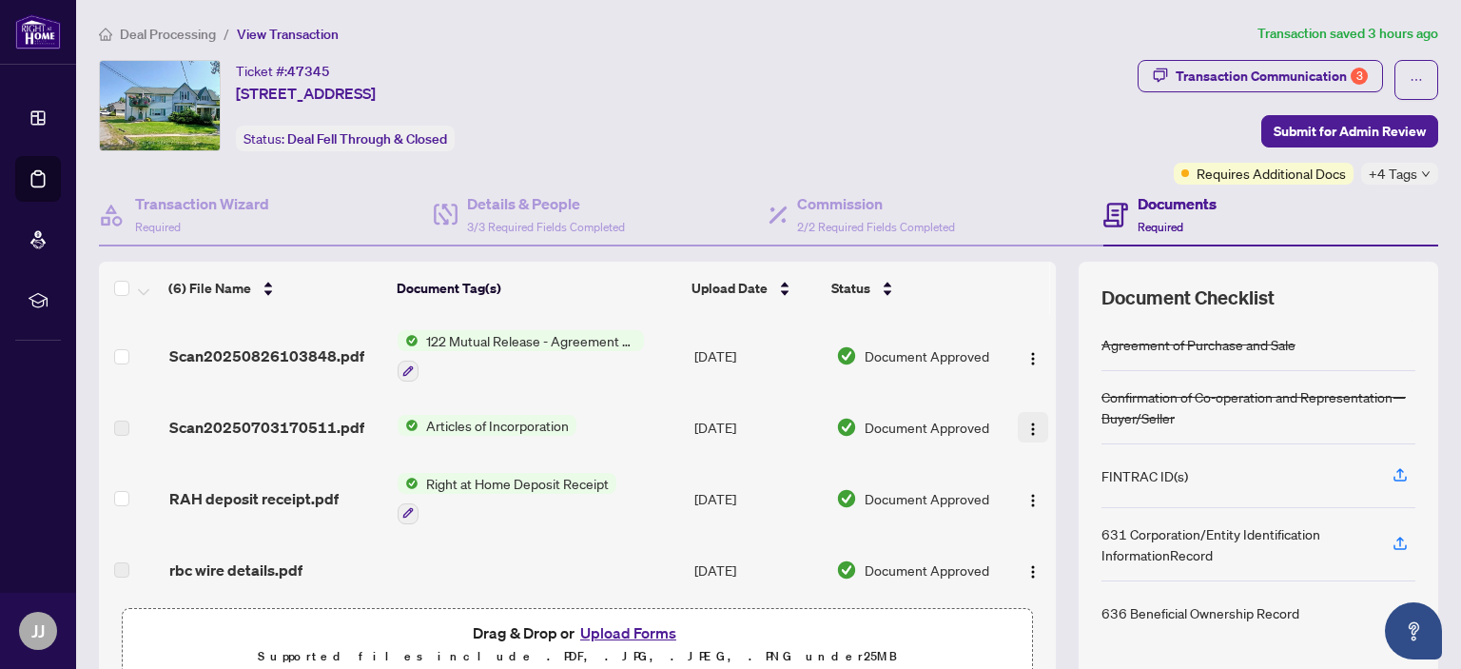
click at [1025, 424] on img "button" at bounding box center [1032, 428] width 15 height 15
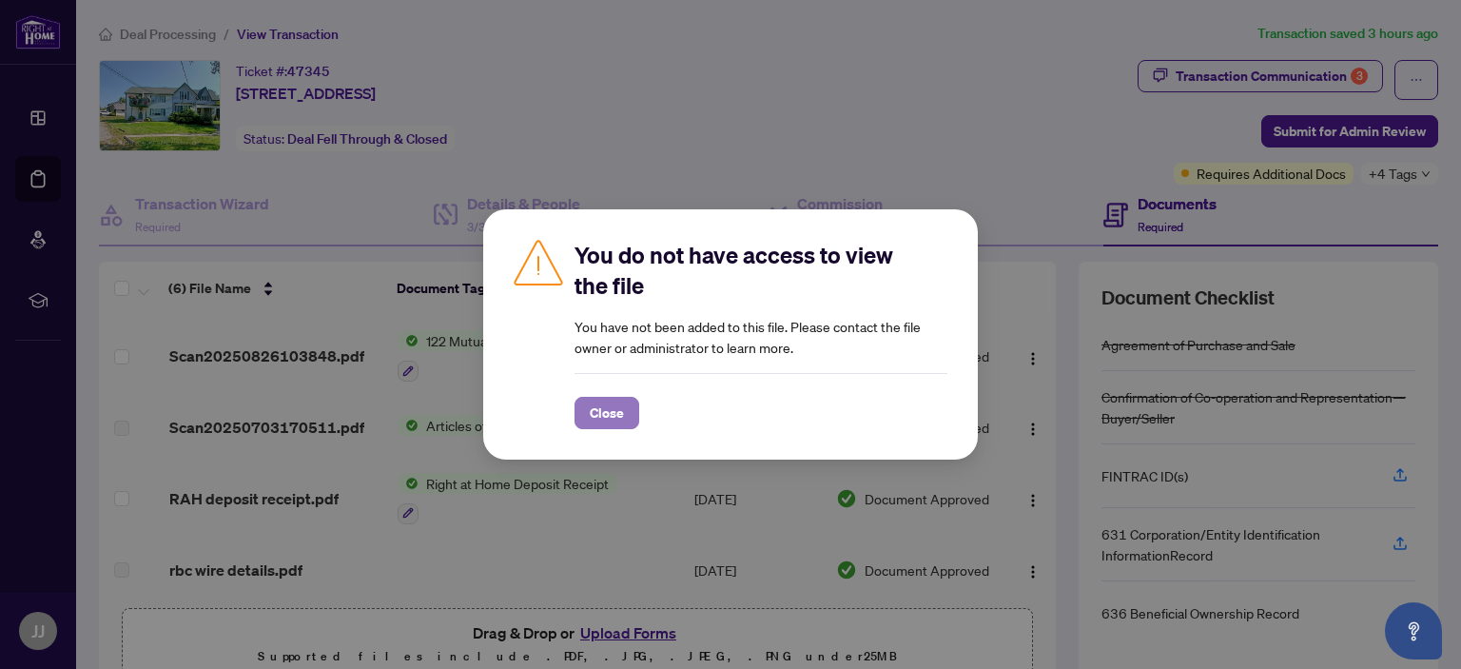
click at [586, 402] on button "Close" at bounding box center [606, 413] width 65 height 32
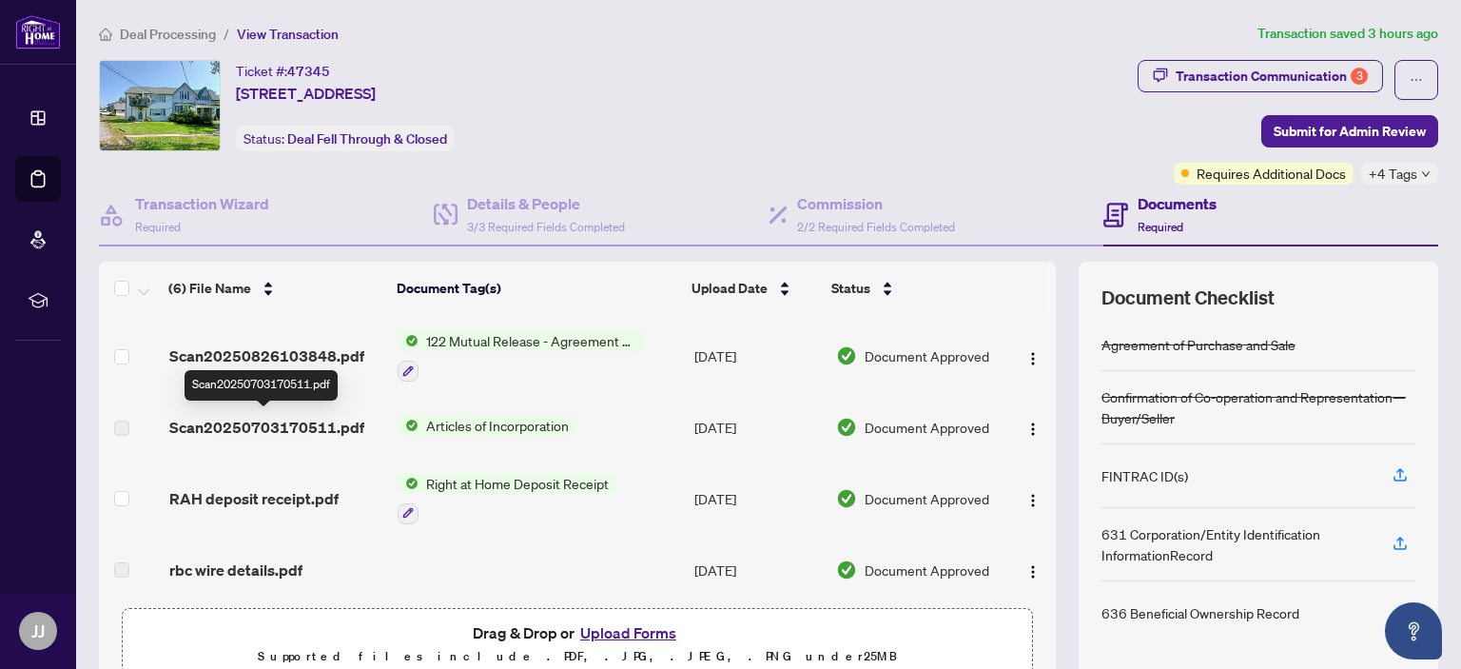
click at [240, 422] on span "Scan20250703170511.pdf" at bounding box center [266, 427] width 195 height 23
click at [1025, 422] on img "button" at bounding box center [1032, 428] width 15 height 15
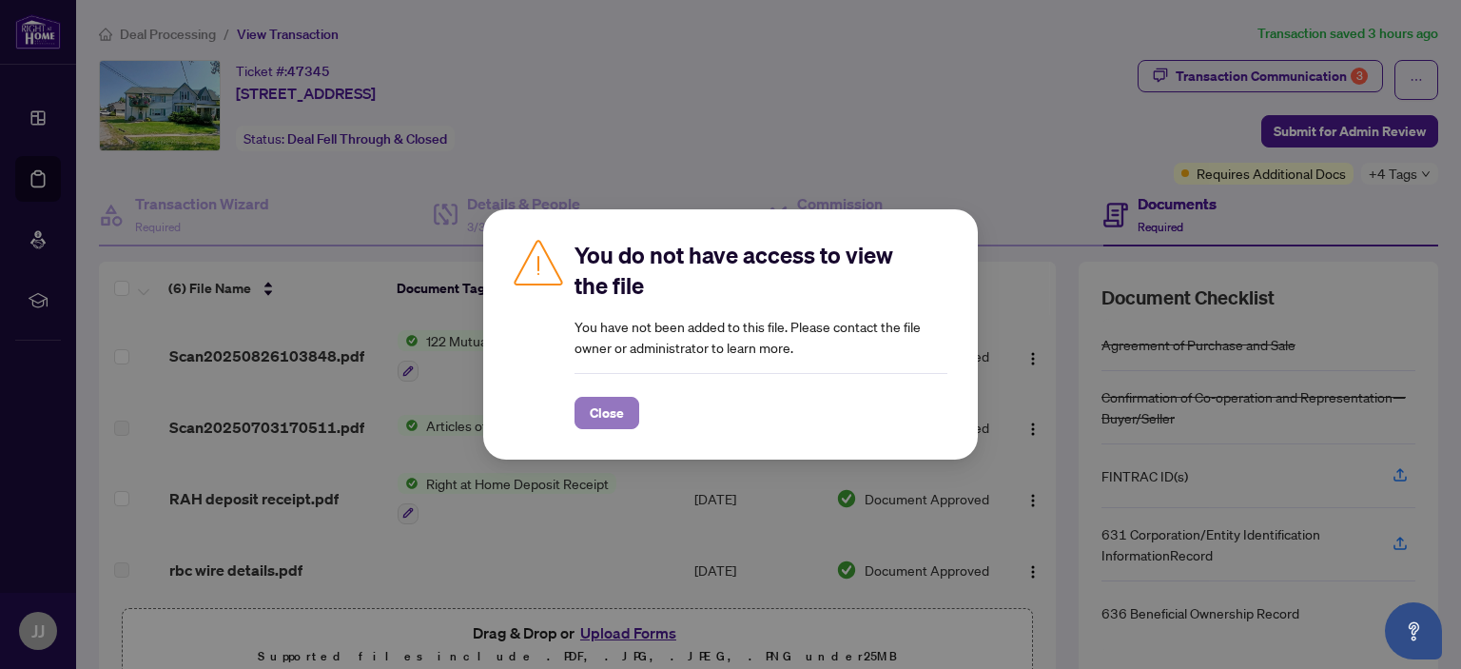
click at [590, 405] on span "Close" at bounding box center [607, 413] width 34 height 30
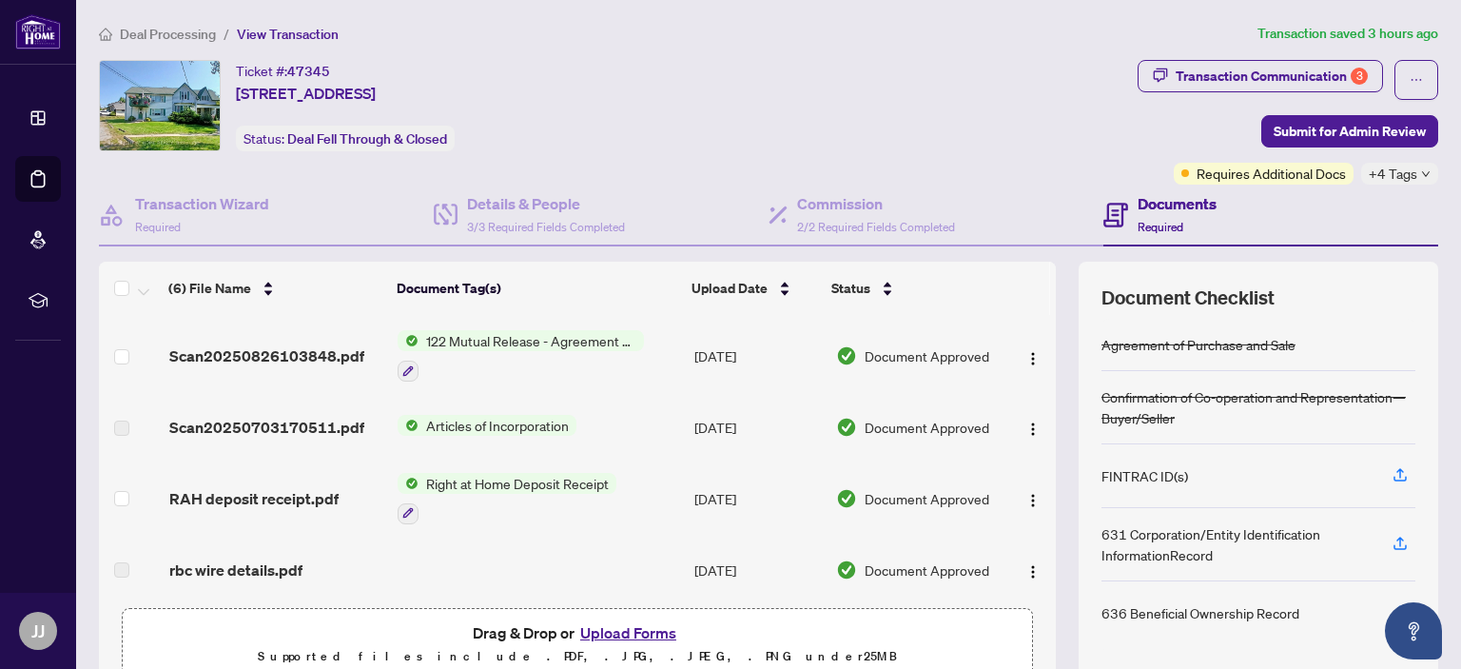
click at [301, 404] on td "Scan20250703170511.pdf" at bounding box center [276, 427] width 229 height 61
click at [256, 416] on span "Scan20250703170511.pdf" at bounding box center [266, 427] width 195 height 23
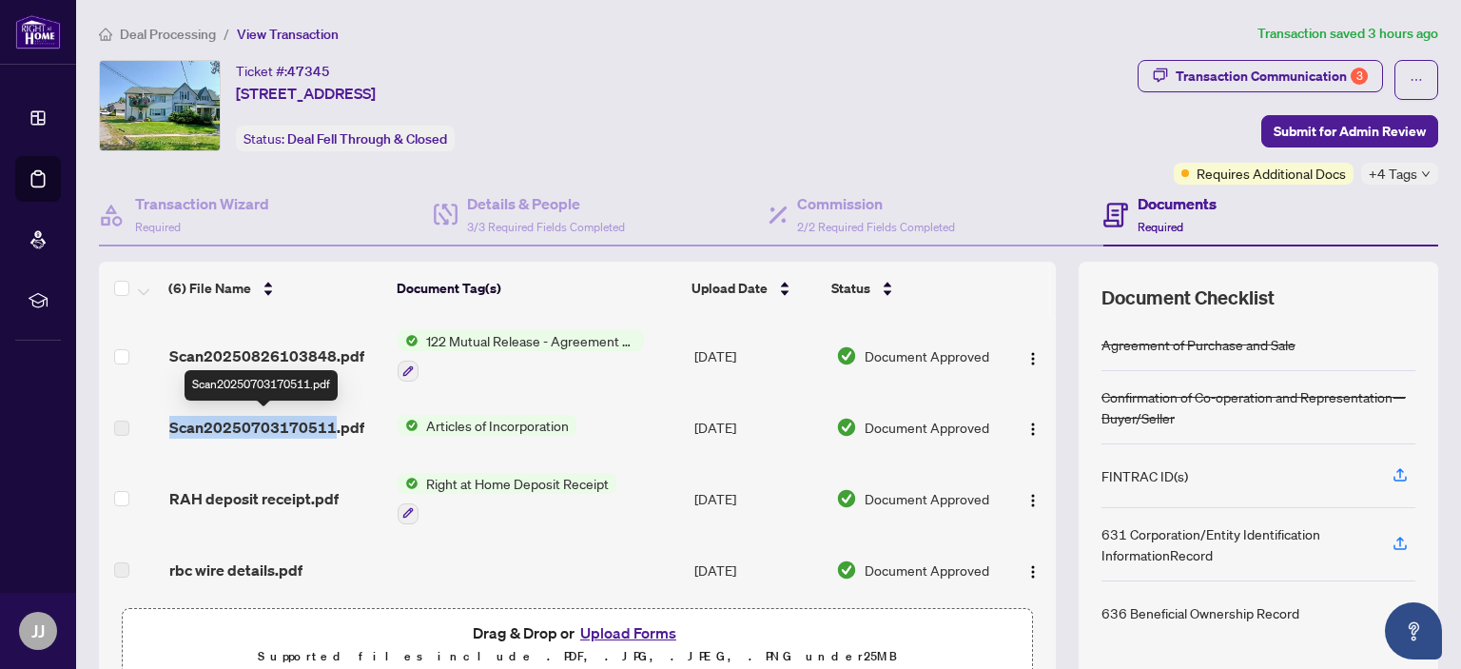
click at [256, 416] on span "Scan20250703170511.pdf" at bounding box center [266, 427] width 195 height 23
click at [544, 418] on span "Articles of Incorporation" at bounding box center [497, 425] width 158 height 21
click at [1025, 425] on img "button" at bounding box center [1032, 428] width 15 height 15
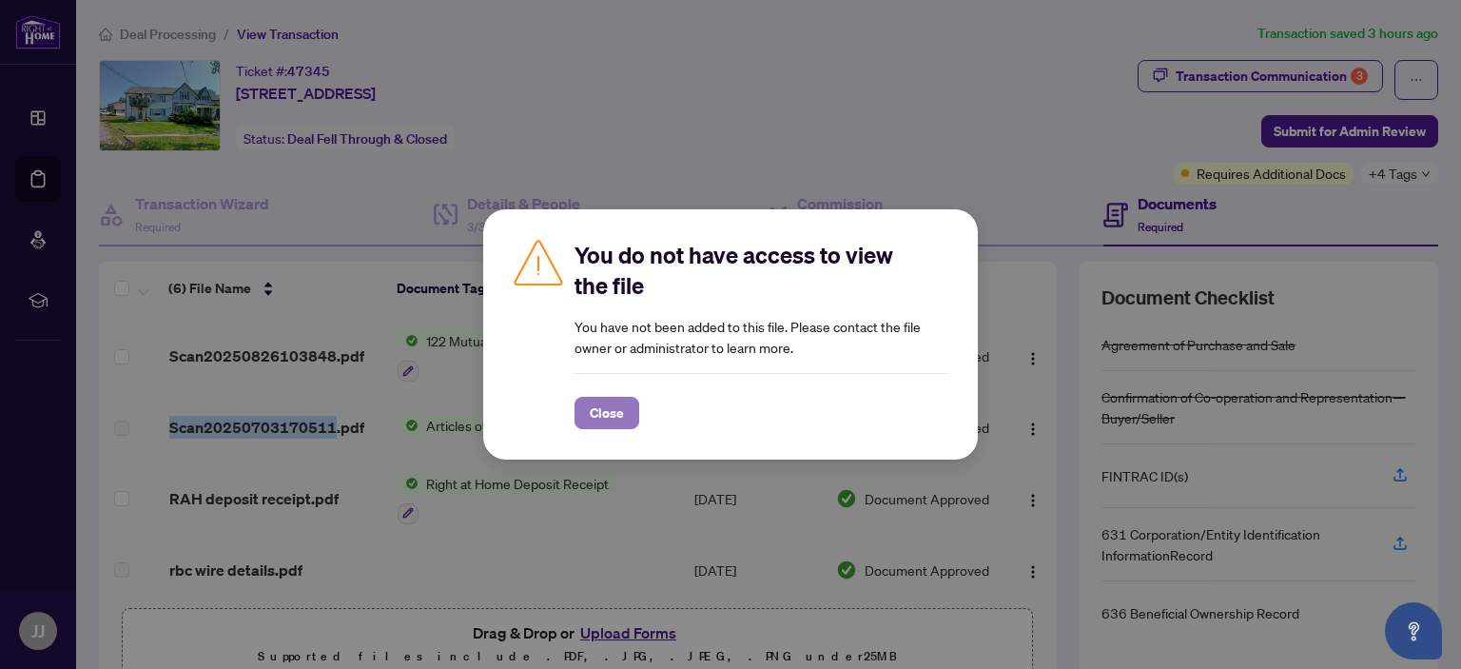
click at [590, 402] on span "Close" at bounding box center [607, 413] width 34 height 30
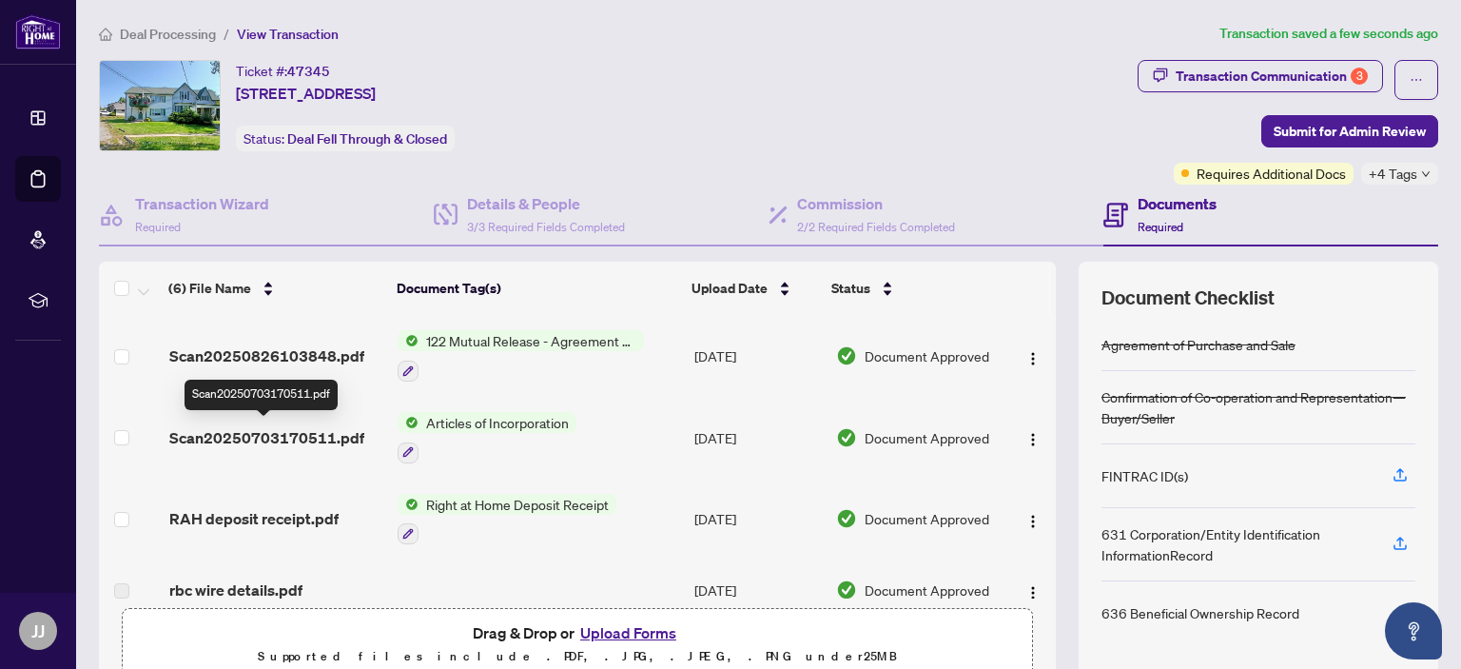
click at [233, 437] on span "Scan20250703170511.pdf" at bounding box center [266, 437] width 195 height 23
